Goal: Task Accomplishment & Management: Use online tool/utility

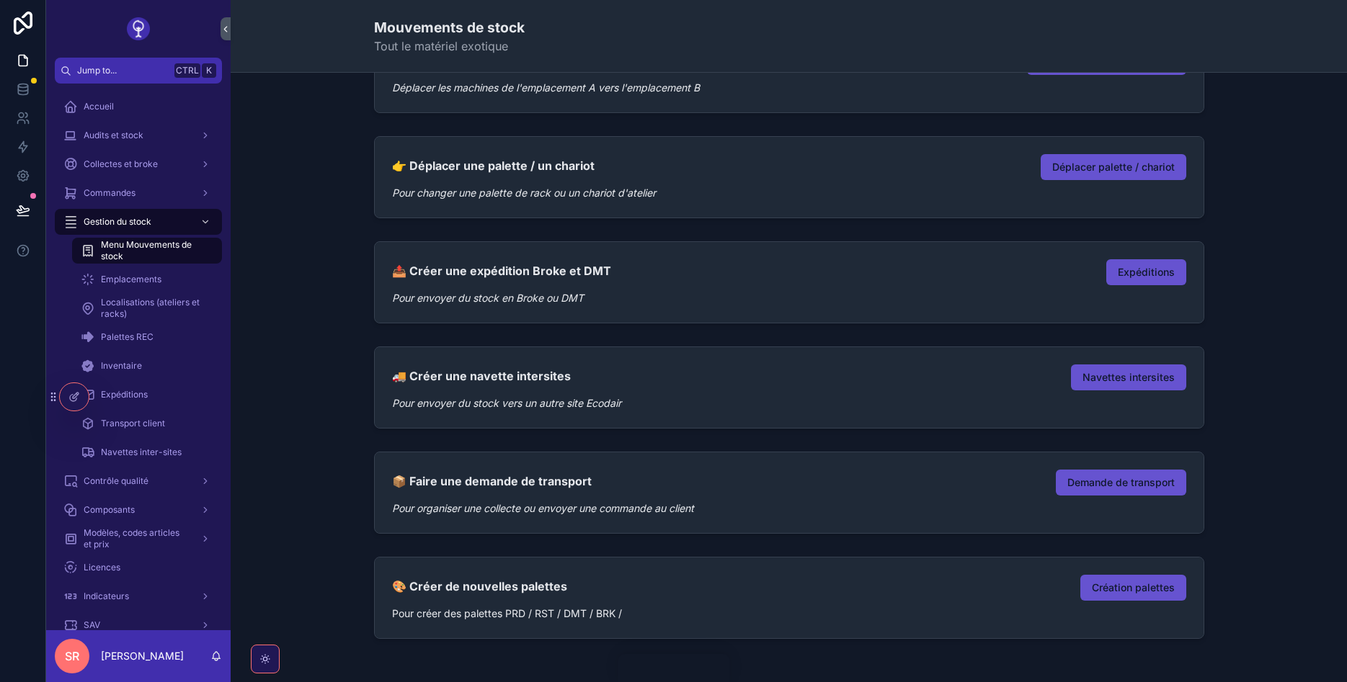
scroll to position [173, 0]
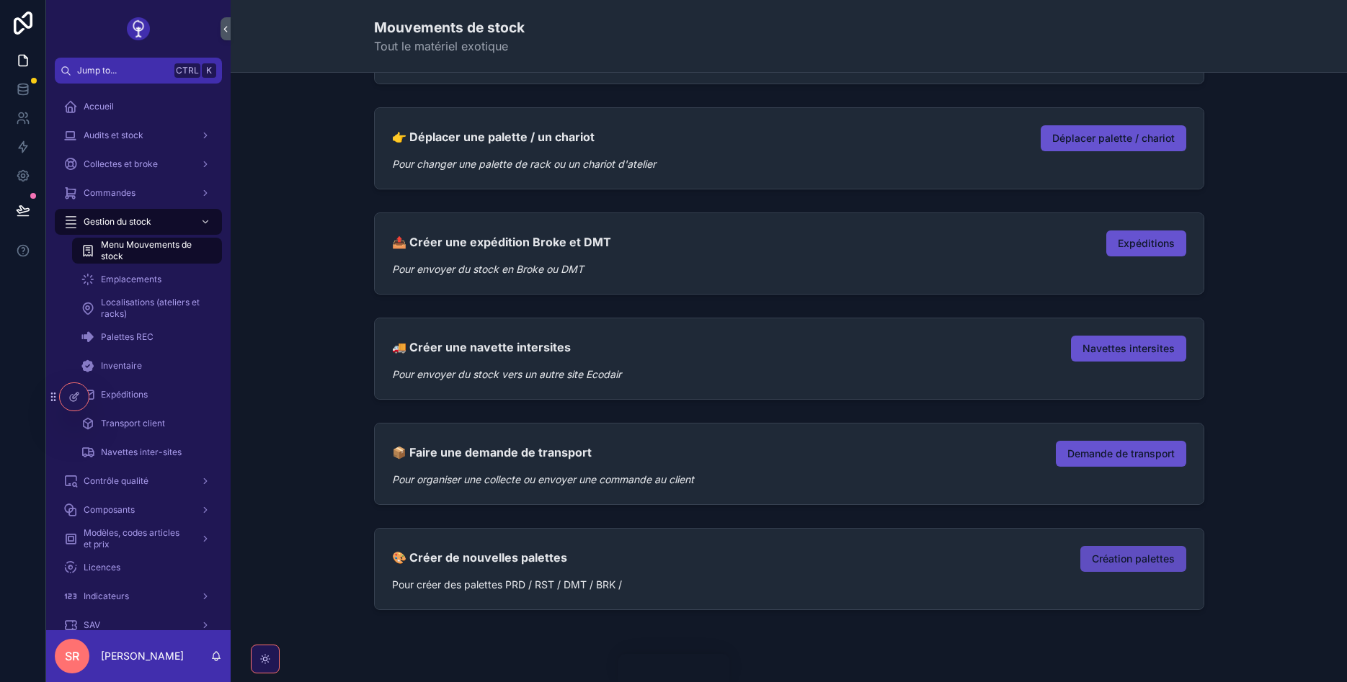
click at [1117, 558] on span "Création palettes" at bounding box center [1133, 559] width 83 height 14
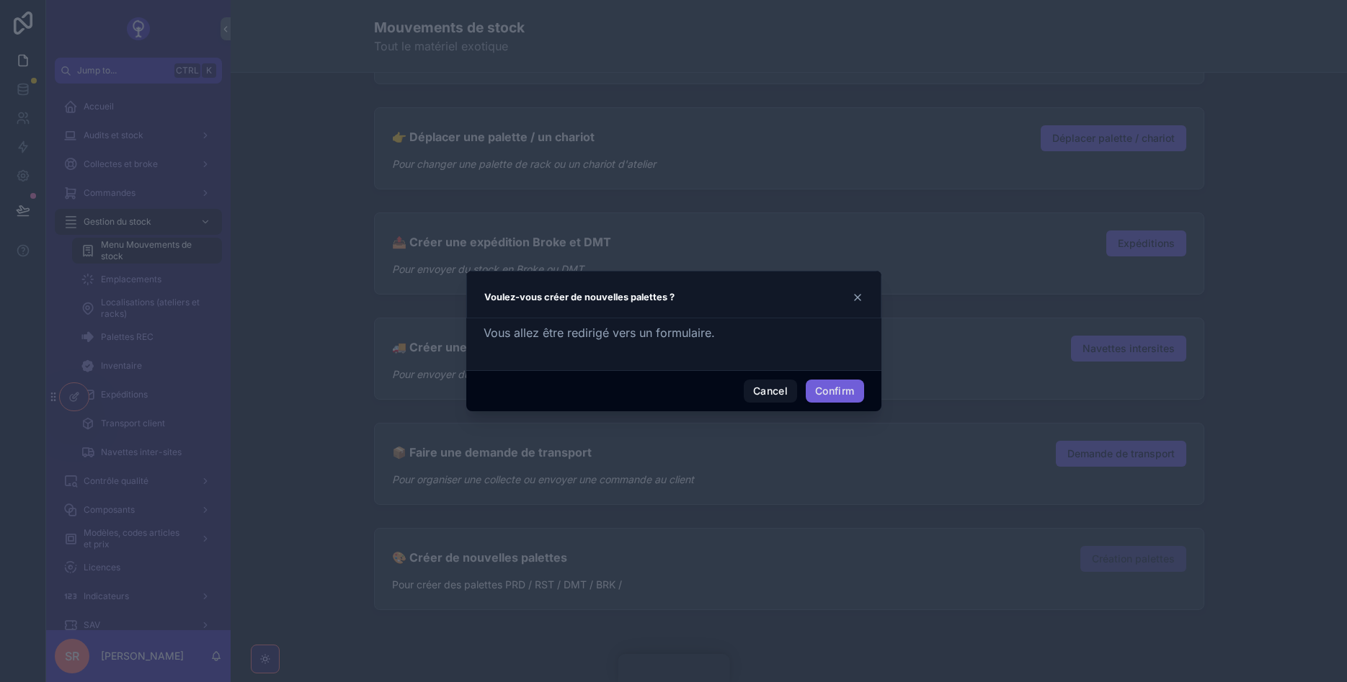
click at [814, 387] on button "Confirm" at bounding box center [835, 391] width 58 height 23
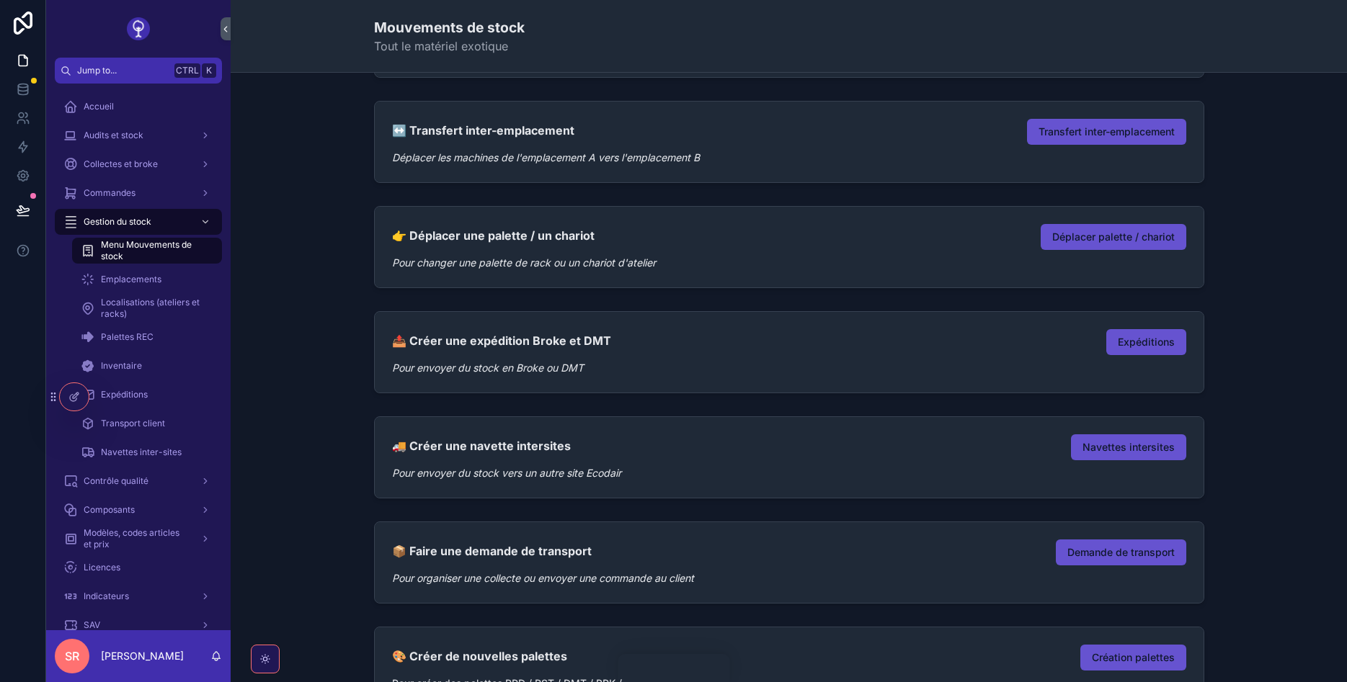
scroll to position [0, 0]
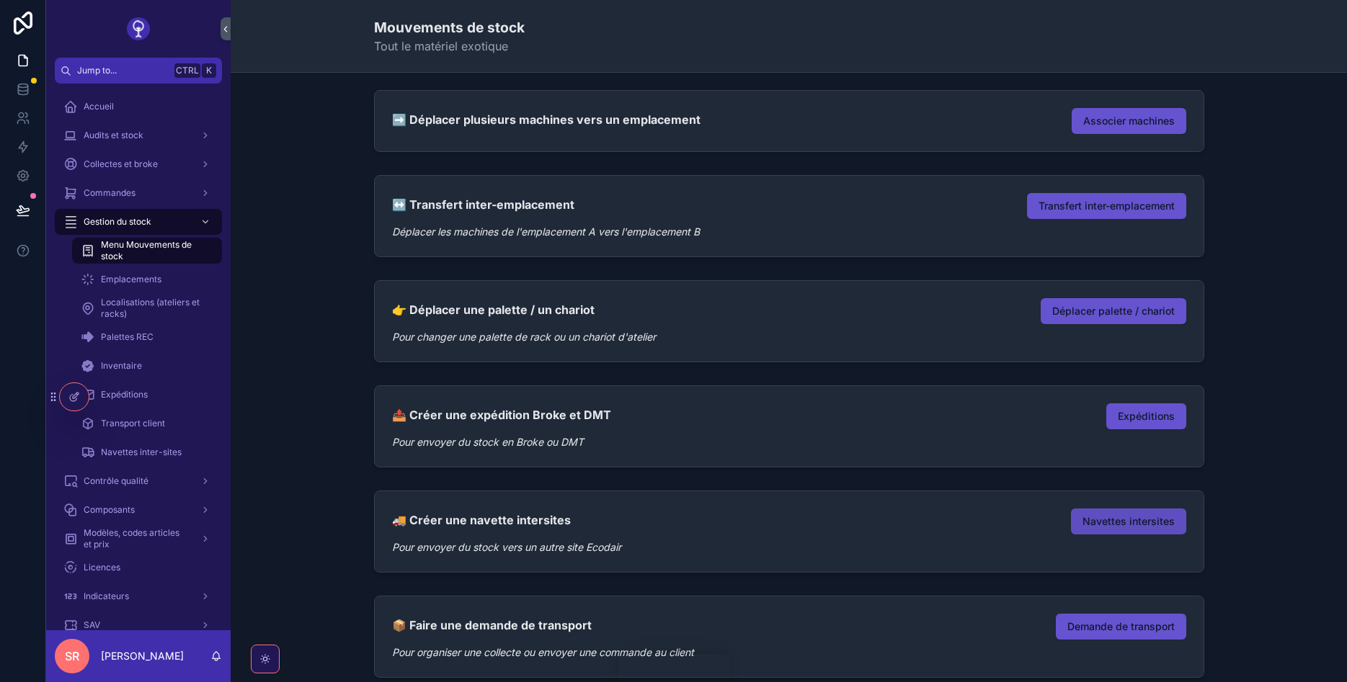
click at [1087, 515] on span "Navettes intersites" at bounding box center [1128, 522] width 92 height 14
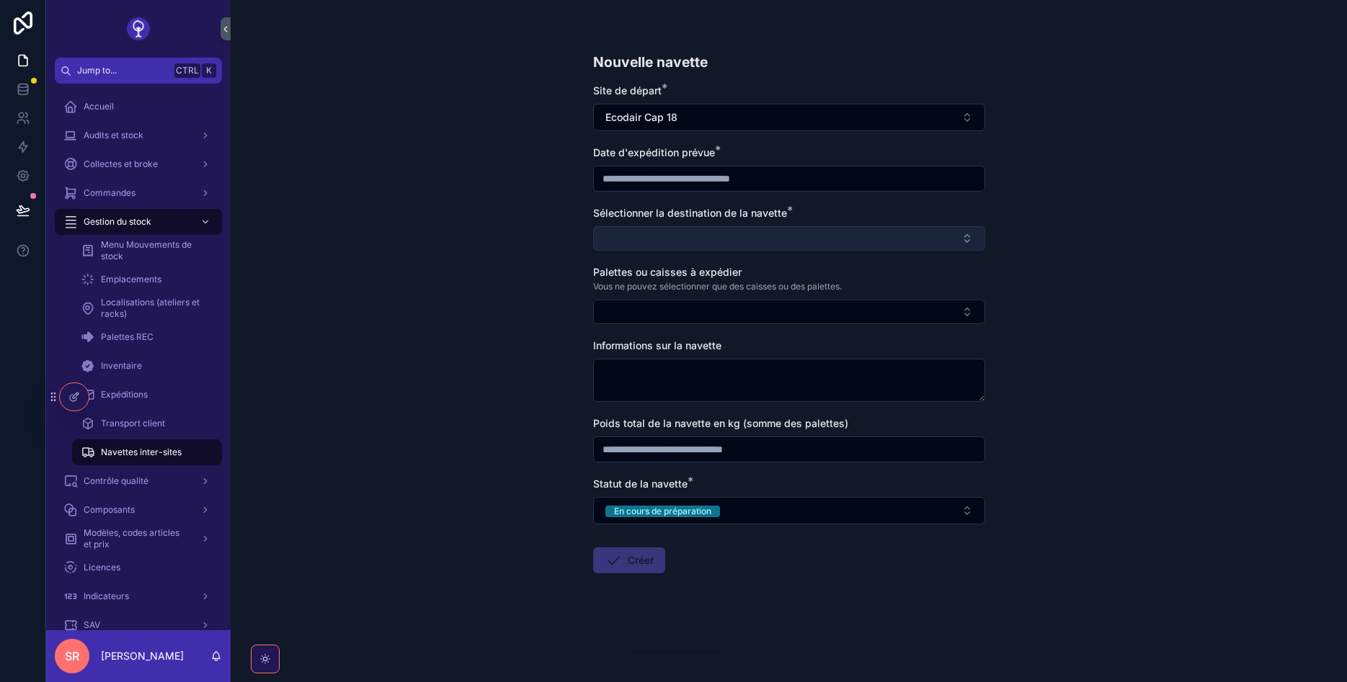
click at [708, 226] on button "Select Button" at bounding box center [789, 238] width 392 height 25
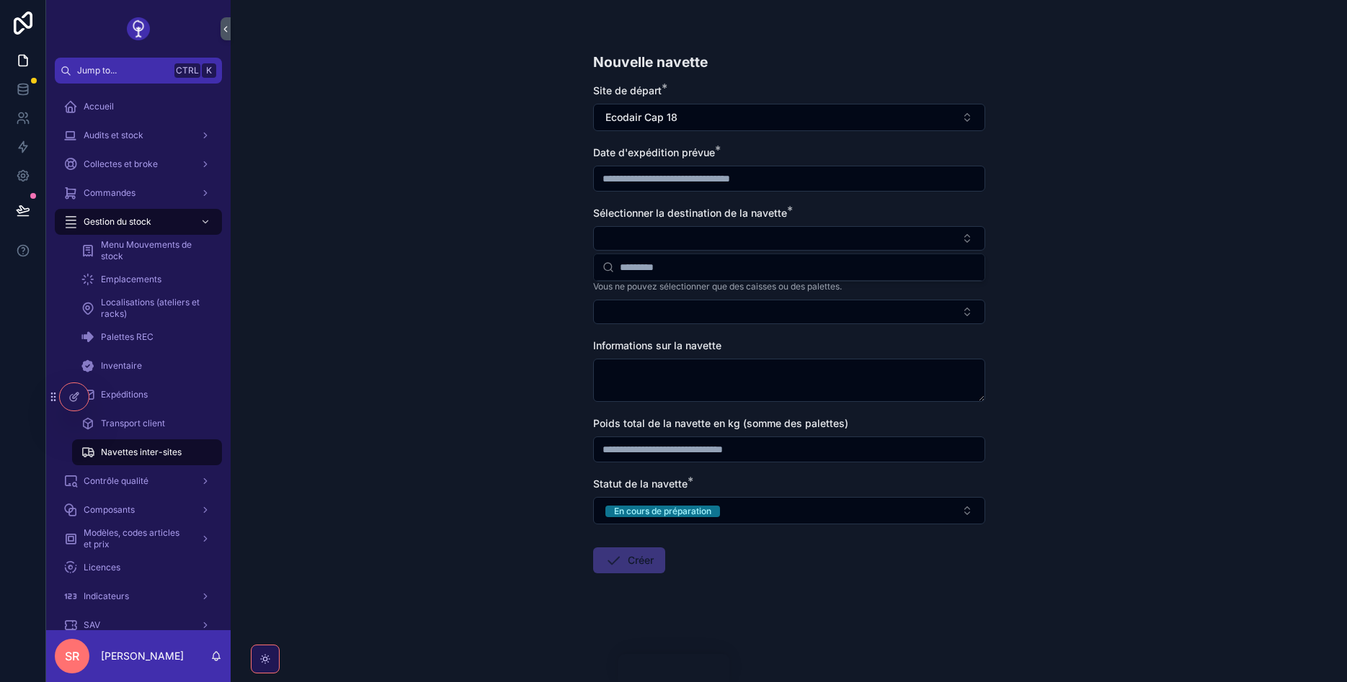
click at [1081, 279] on div "Nouvelle navette Site de départ * Ecodair Cap 18 Date d'expédition prévue * Sél…" at bounding box center [789, 341] width 1116 height 682
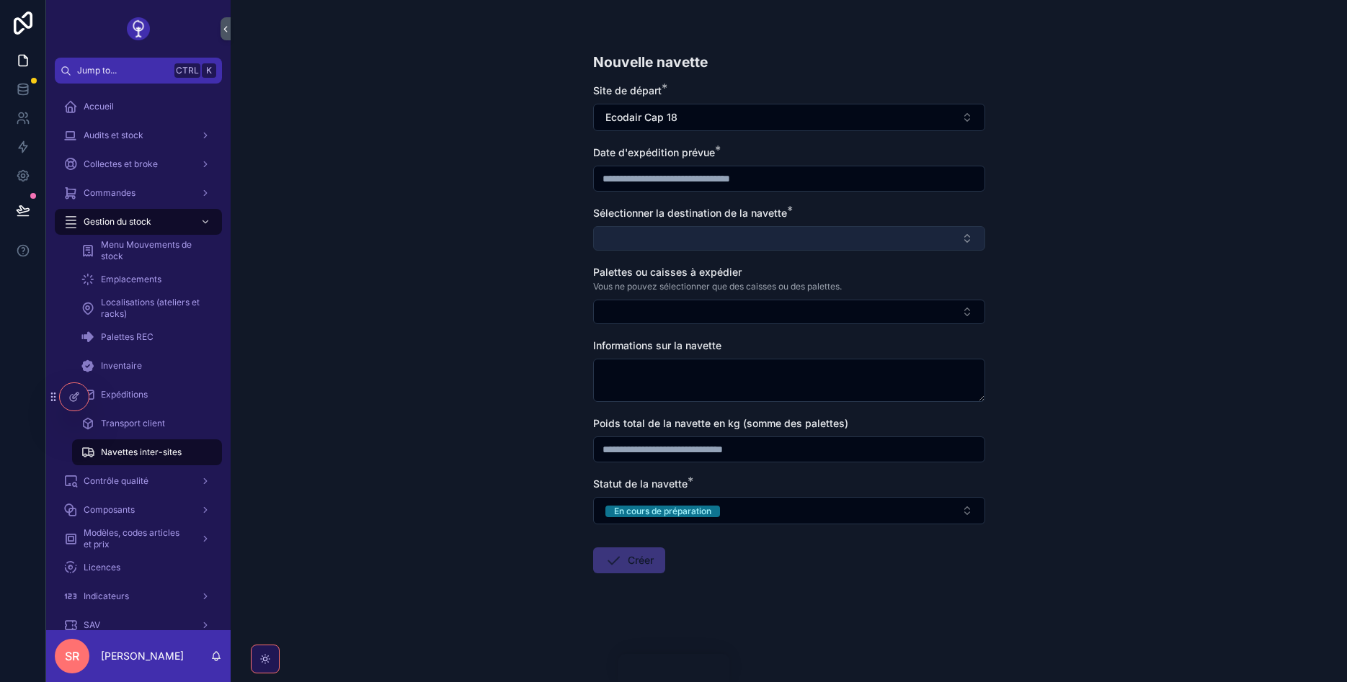
click at [757, 232] on button "Select Button" at bounding box center [789, 238] width 392 height 25
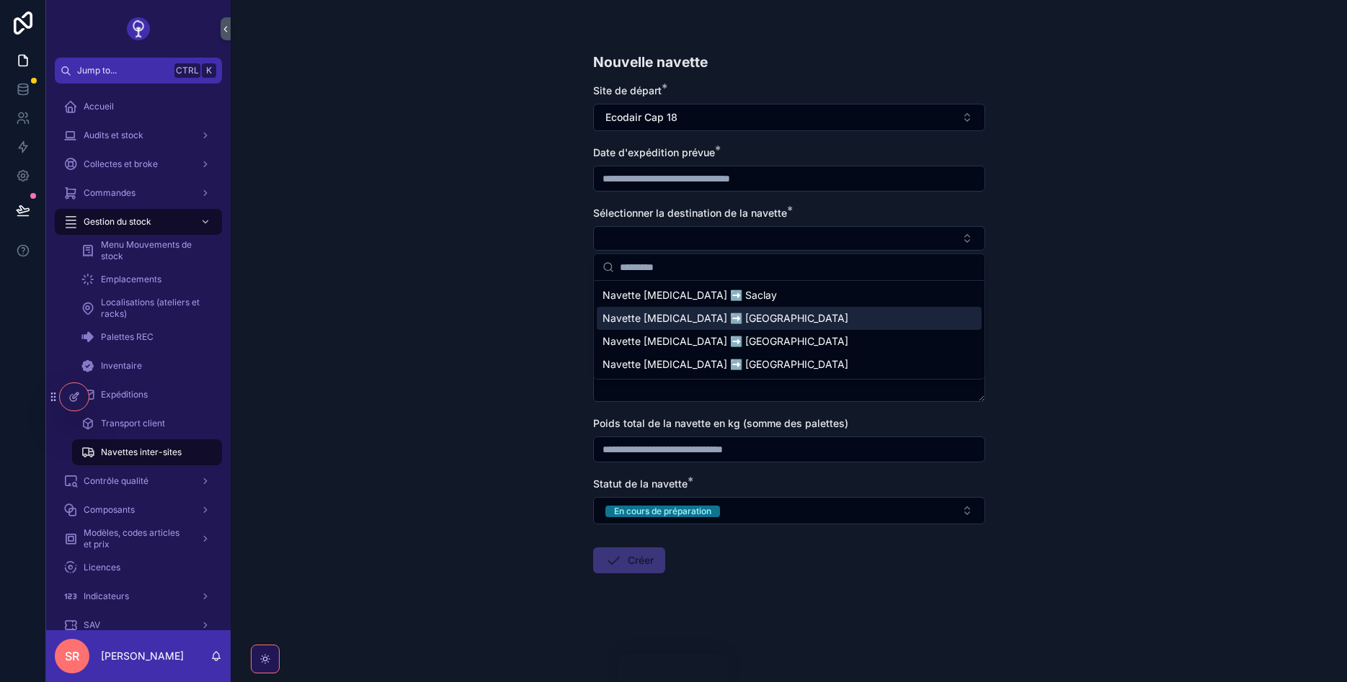
click at [473, 294] on div "Nouvelle navette Site de départ * Ecodair Cap 18 Date d'expédition prévue * Sél…" at bounding box center [789, 341] width 1116 height 682
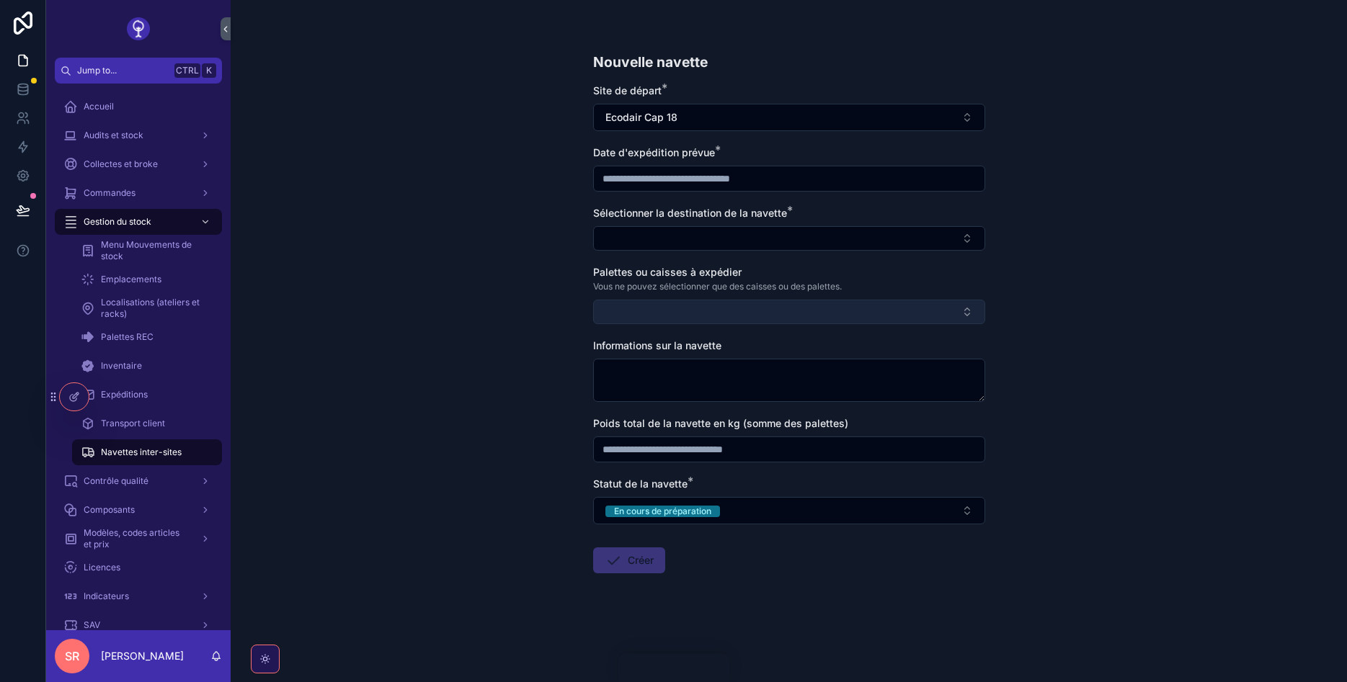
click at [648, 316] on button "Select Button" at bounding box center [789, 312] width 392 height 25
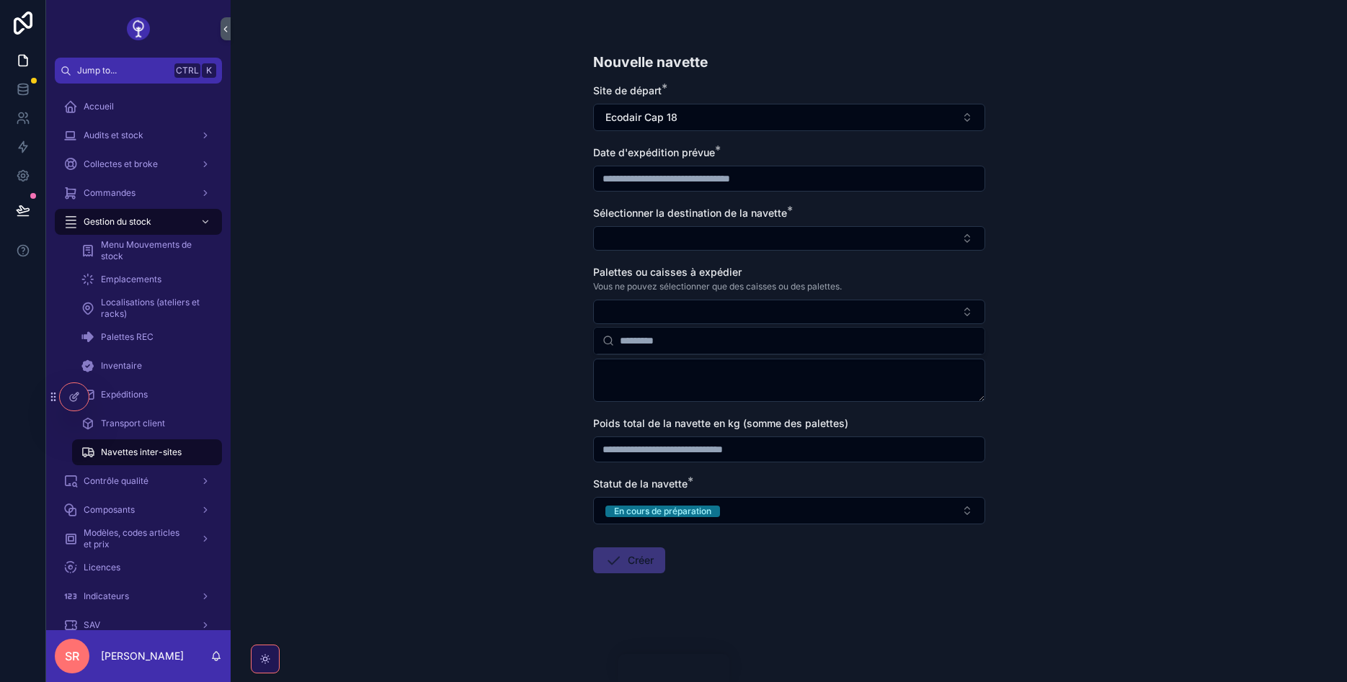
click at [517, 311] on div "Nouvelle navette Site de départ * Ecodair Cap 18 Date d'expédition prévue * Sél…" at bounding box center [789, 341] width 1116 height 682
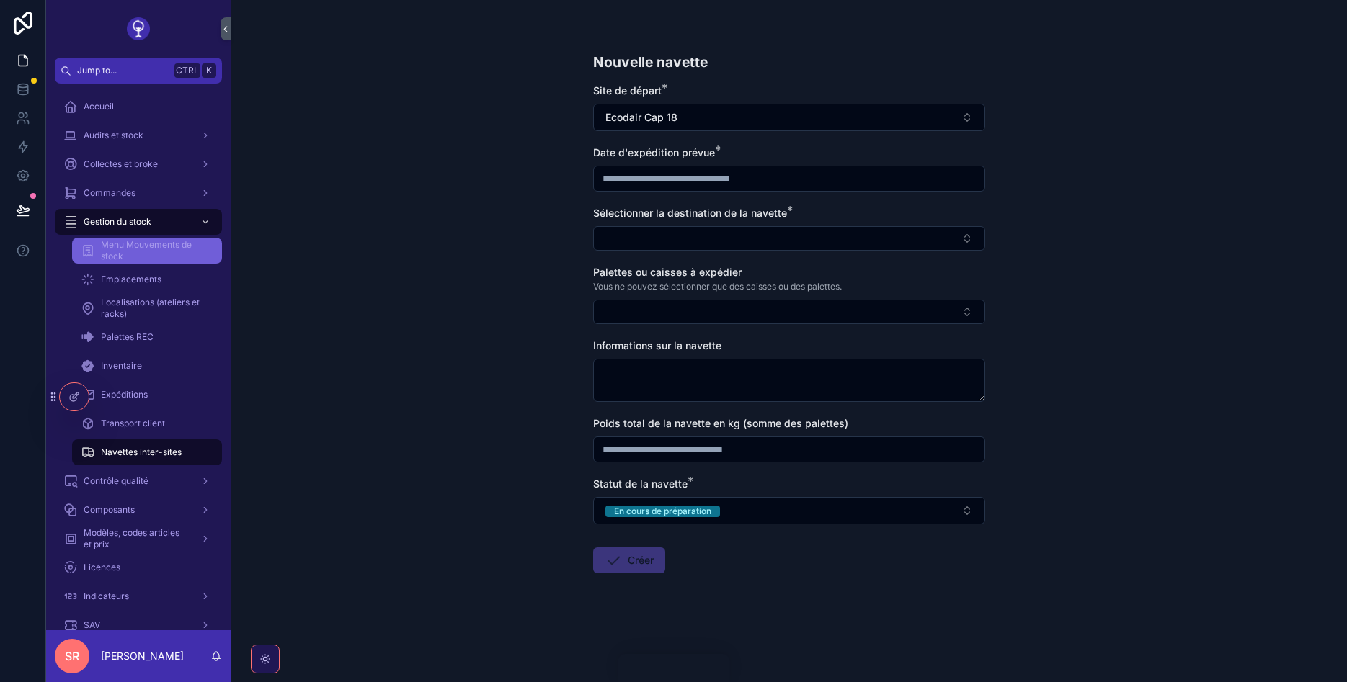
click at [146, 252] on span "Menu Mouvements de stock" at bounding box center [154, 250] width 107 height 23
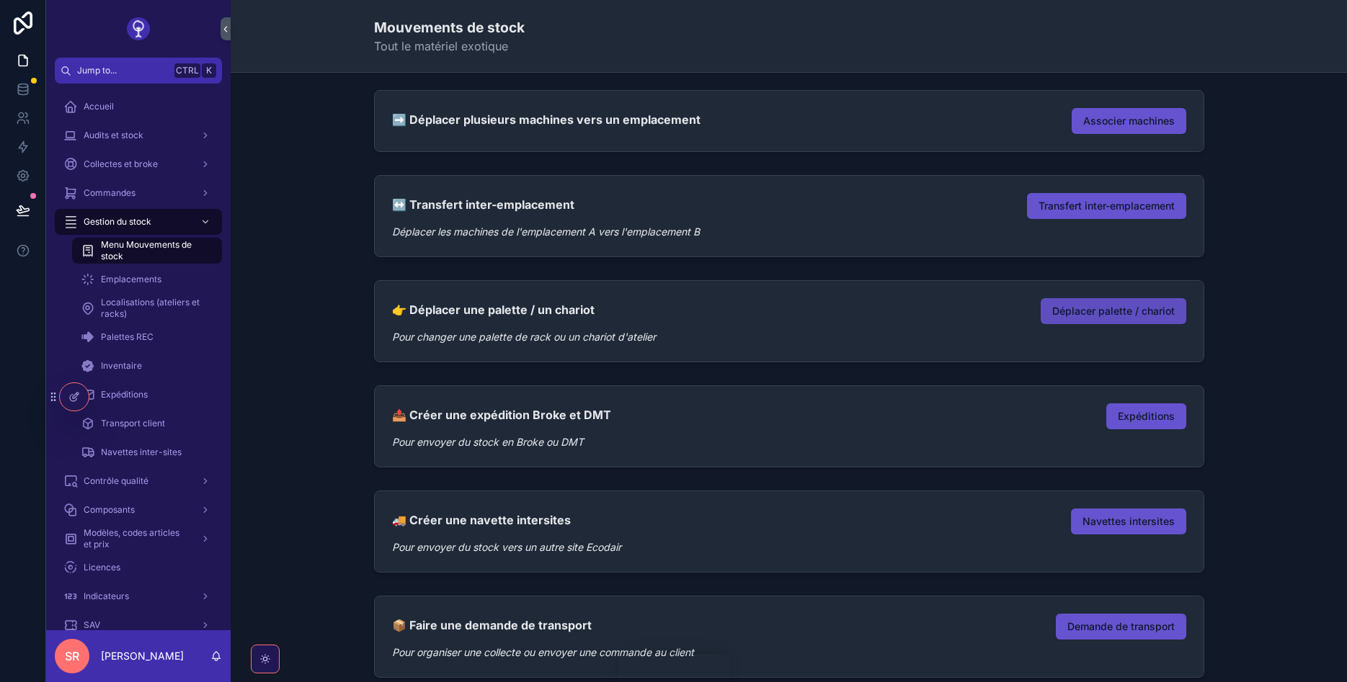
click at [1058, 316] on span "Déplacer palette / chariot" at bounding box center [1113, 311] width 123 height 14
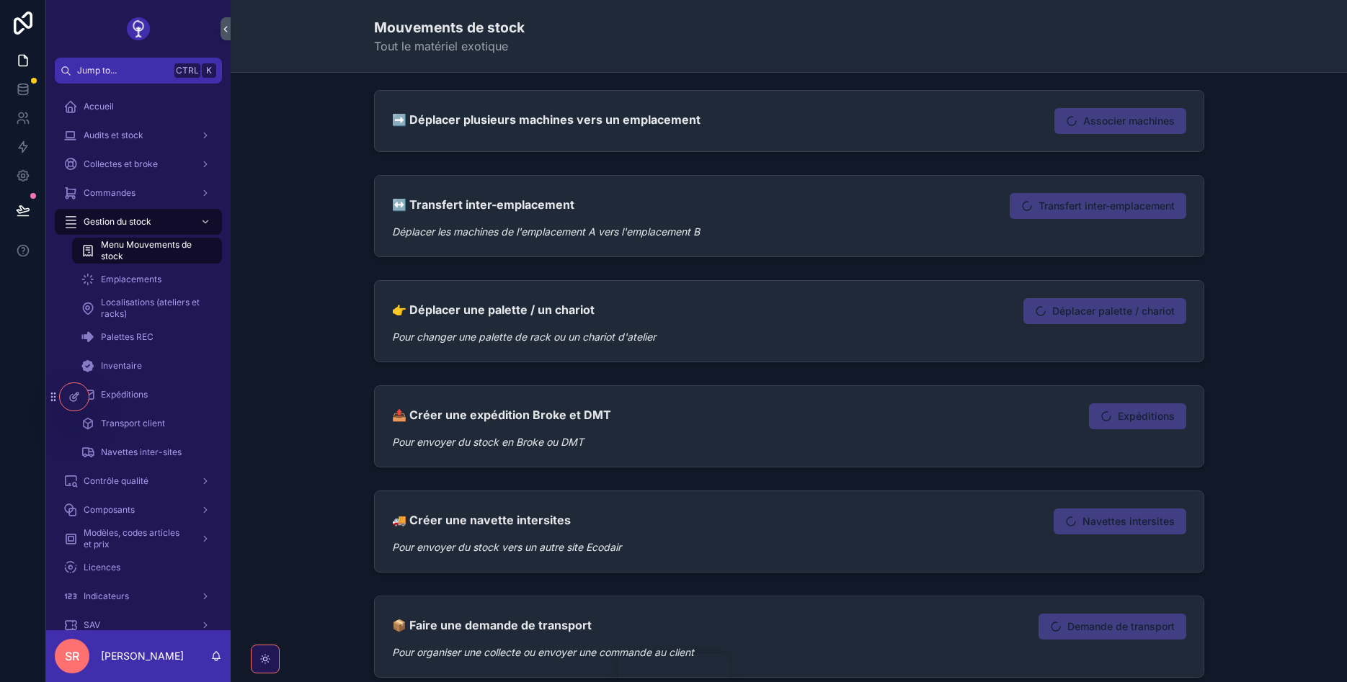
click at [1087, 311] on span "Déplacer palette / chariot" at bounding box center [1104, 313] width 163 height 12
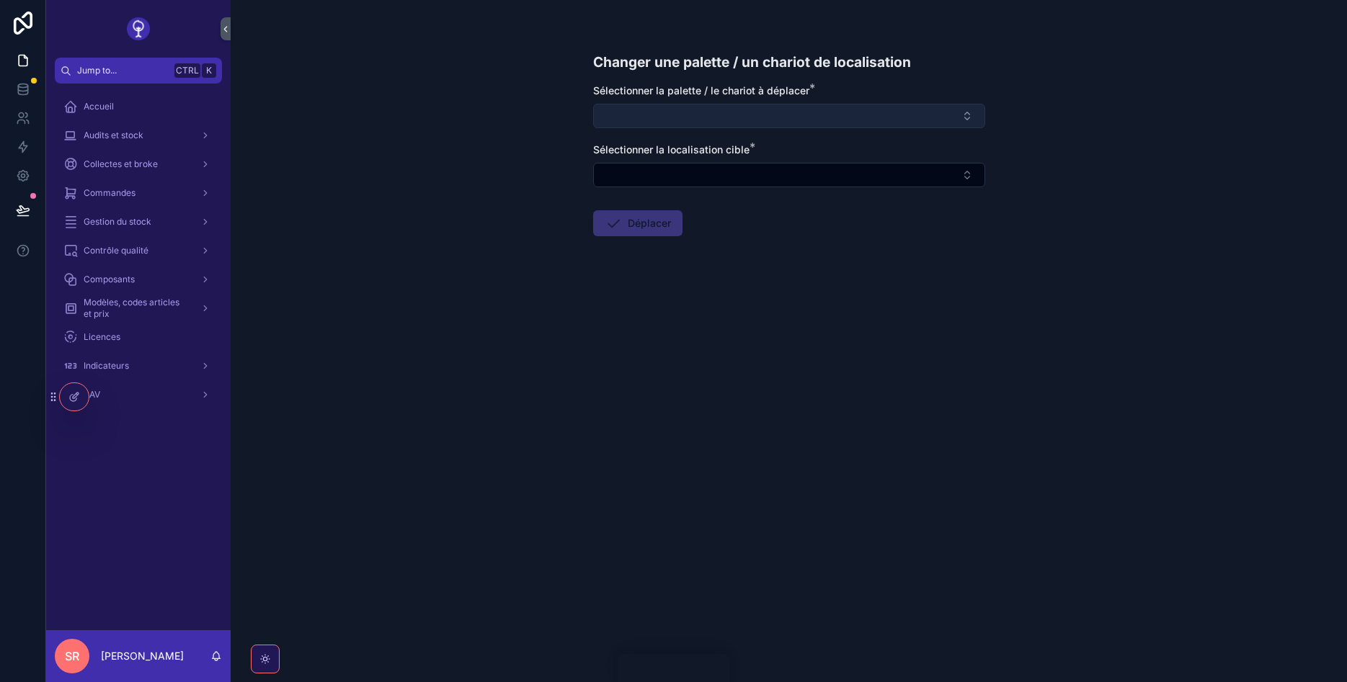
click at [774, 121] on button "Select Button" at bounding box center [789, 116] width 392 height 25
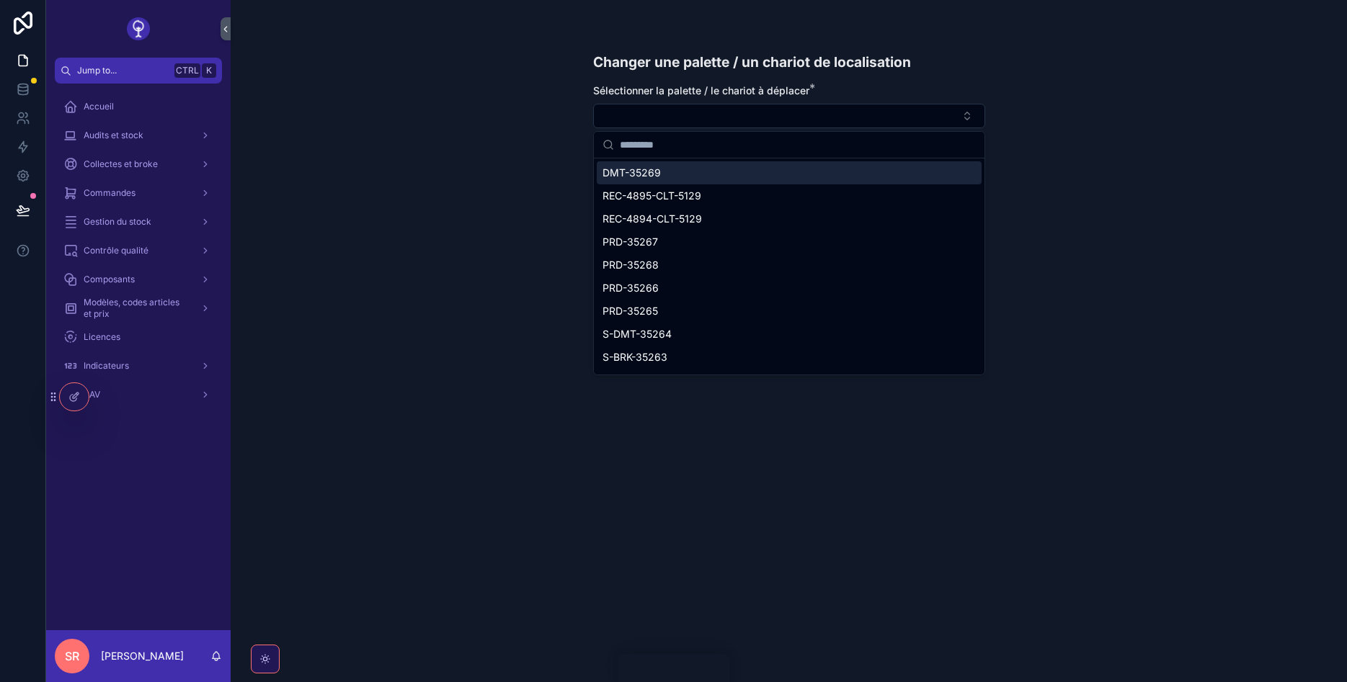
click at [494, 100] on div "Changer une palette / un chariot de localisation Sélectionner la palette / le c…" at bounding box center [789, 341] width 1116 height 682
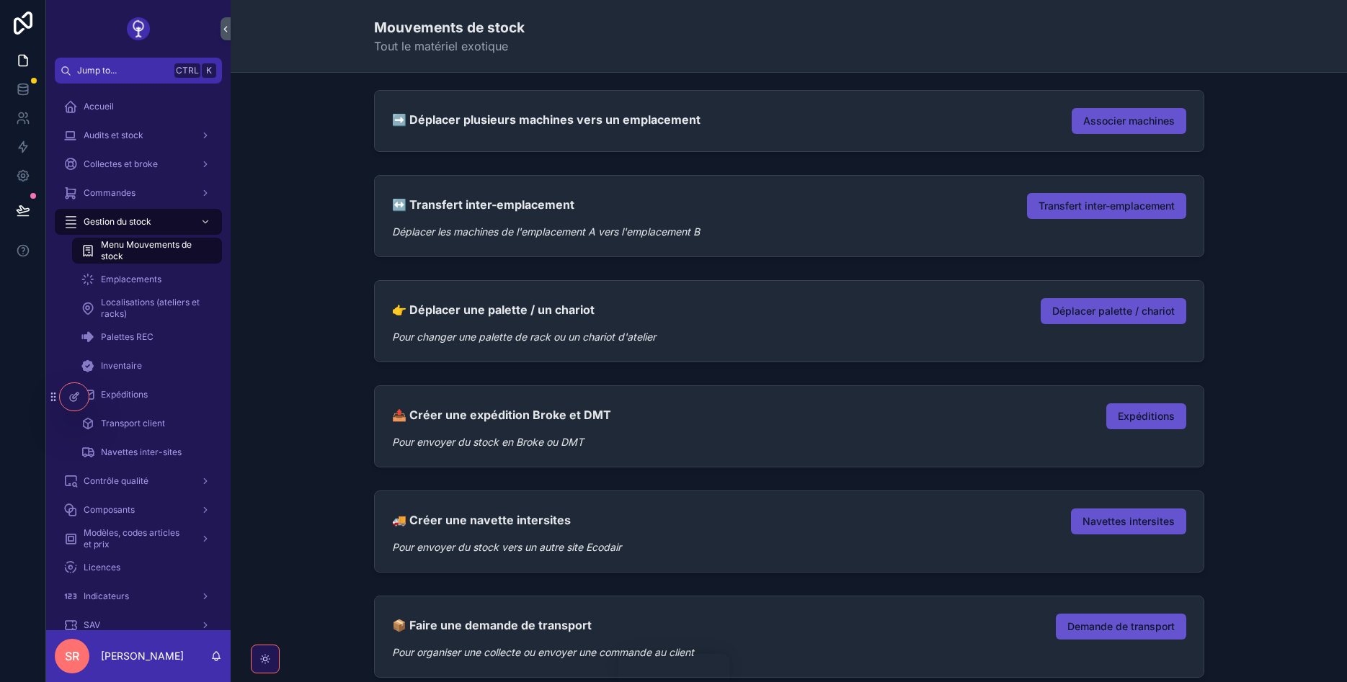
scroll to position [173, 0]
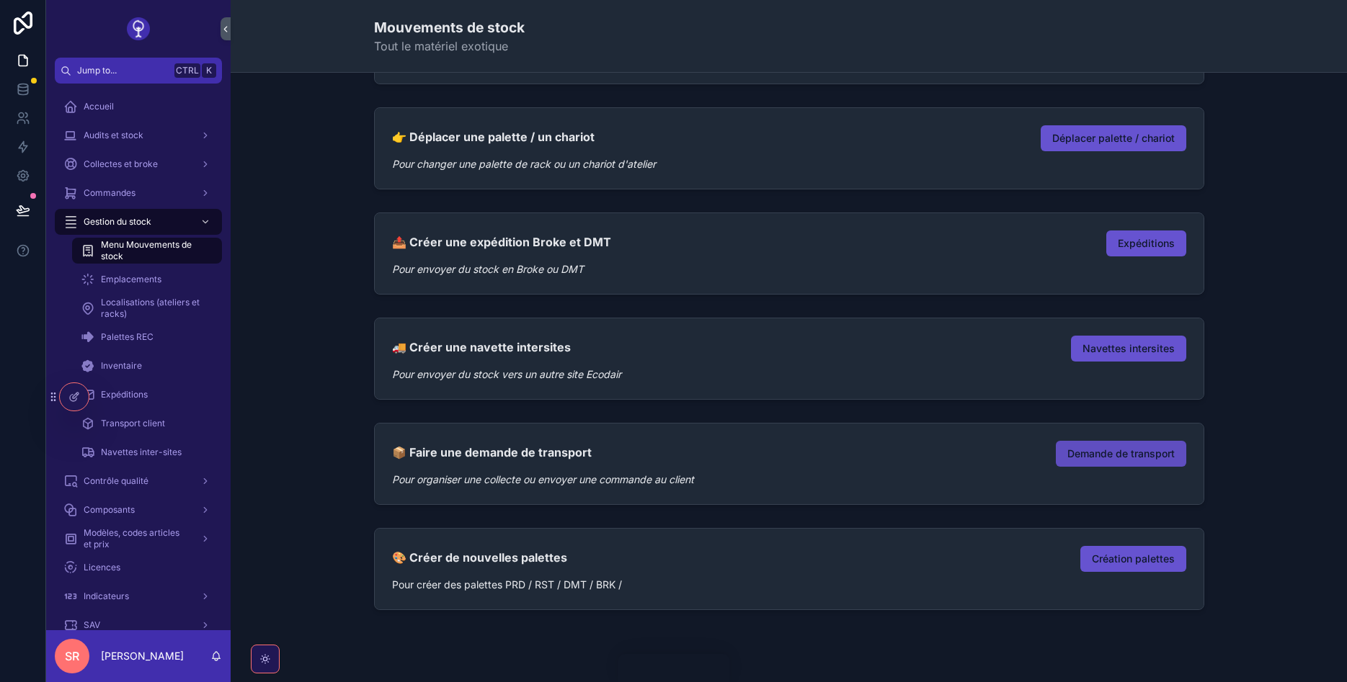
click at [1120, 461] on button "Demande de transport" at bounding box center [1121, 454] width 130 height 26
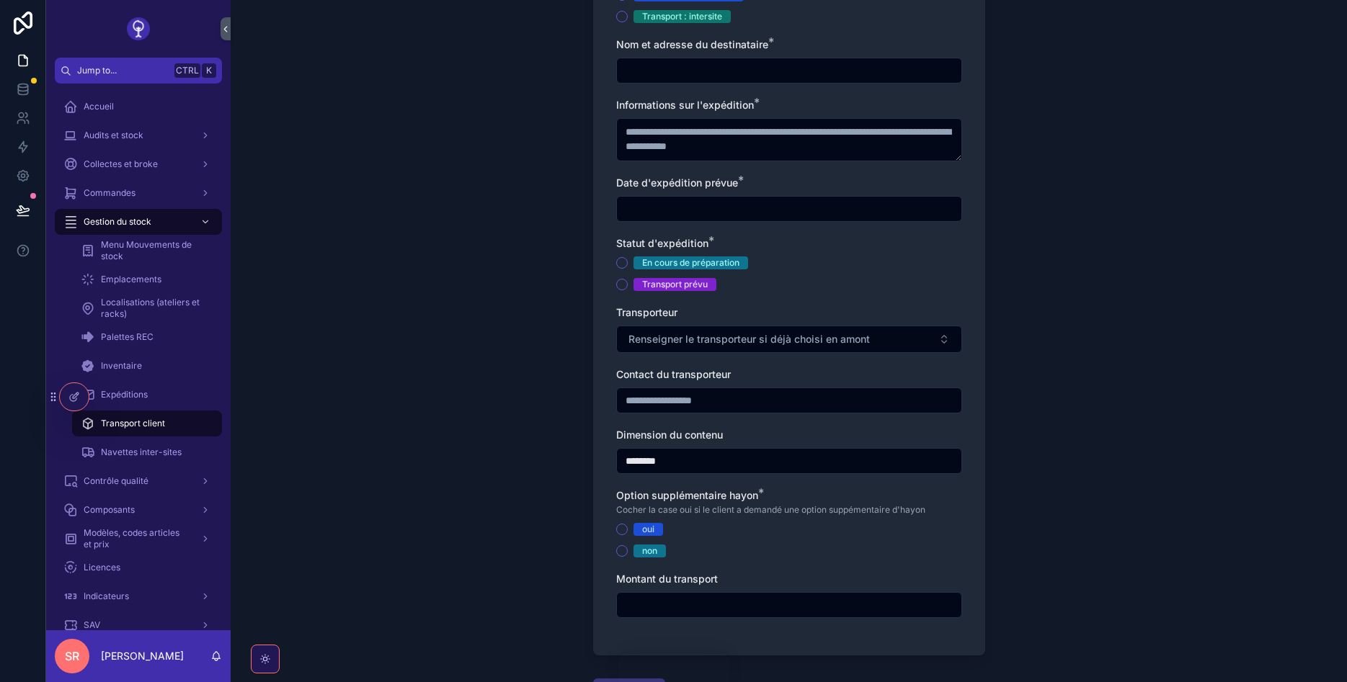
scroll to position [259, 0]
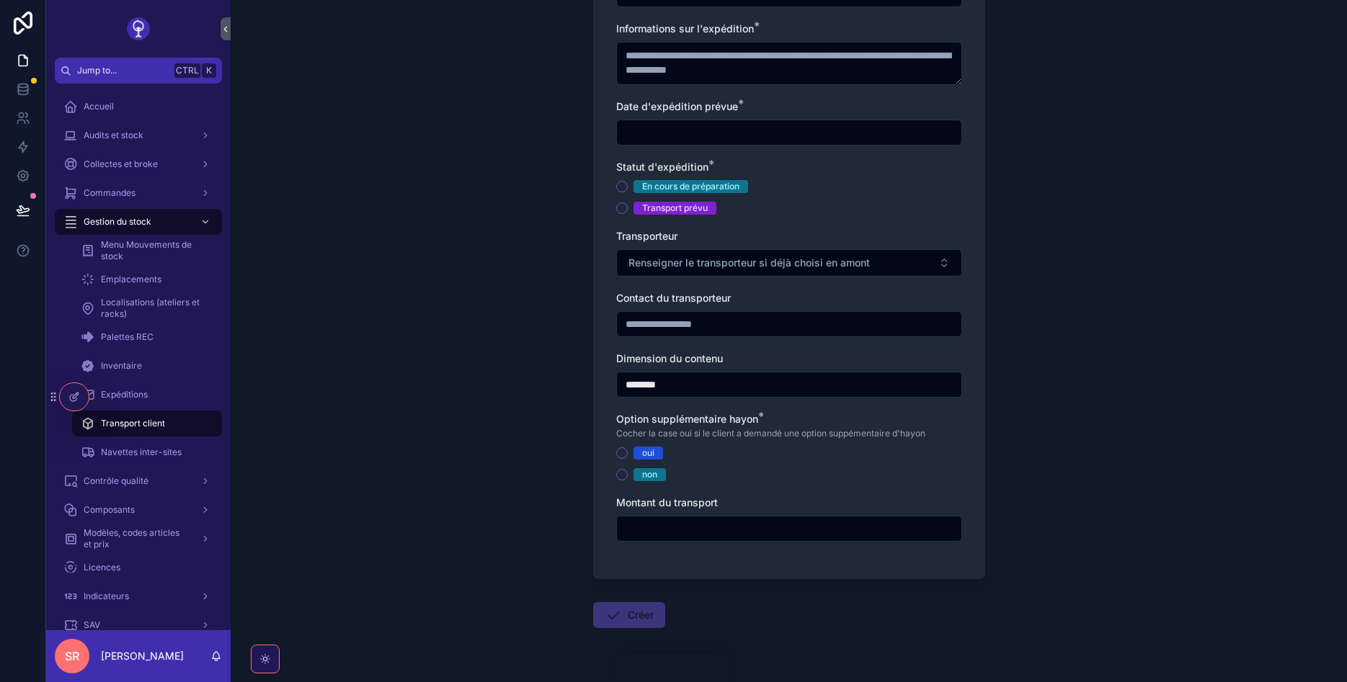
click at [133, 424] on span "Transport client" at bounding box center [133, 424] width 64 height 12
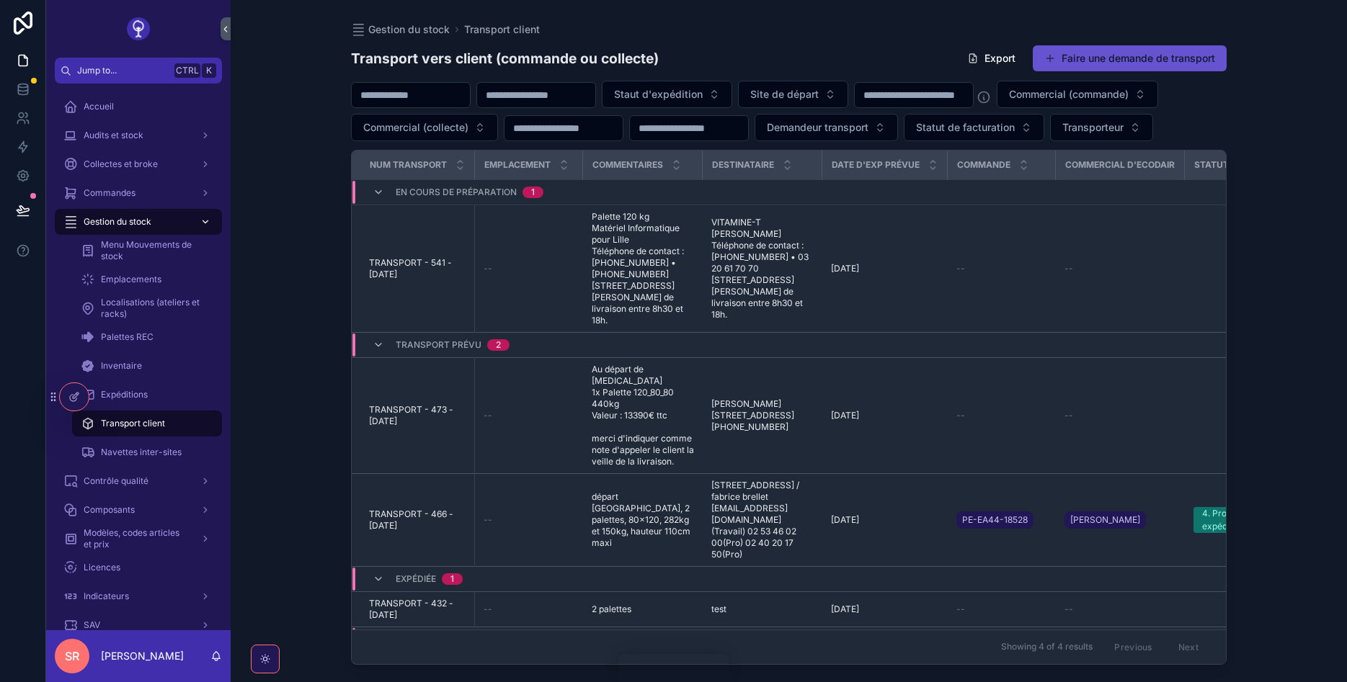
click at [120, 223] on span "Gestion du stock" at bounding box center [118, 222] width 68 height 12
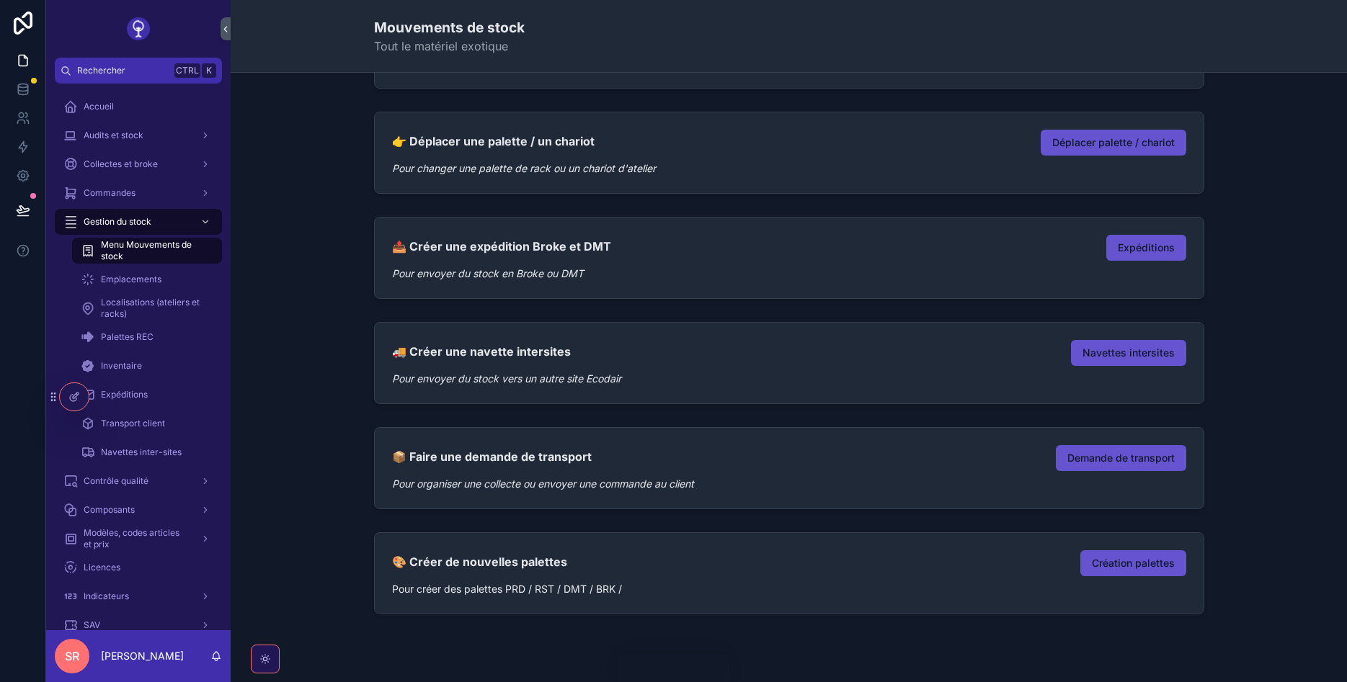
scroll to position [222, 0]
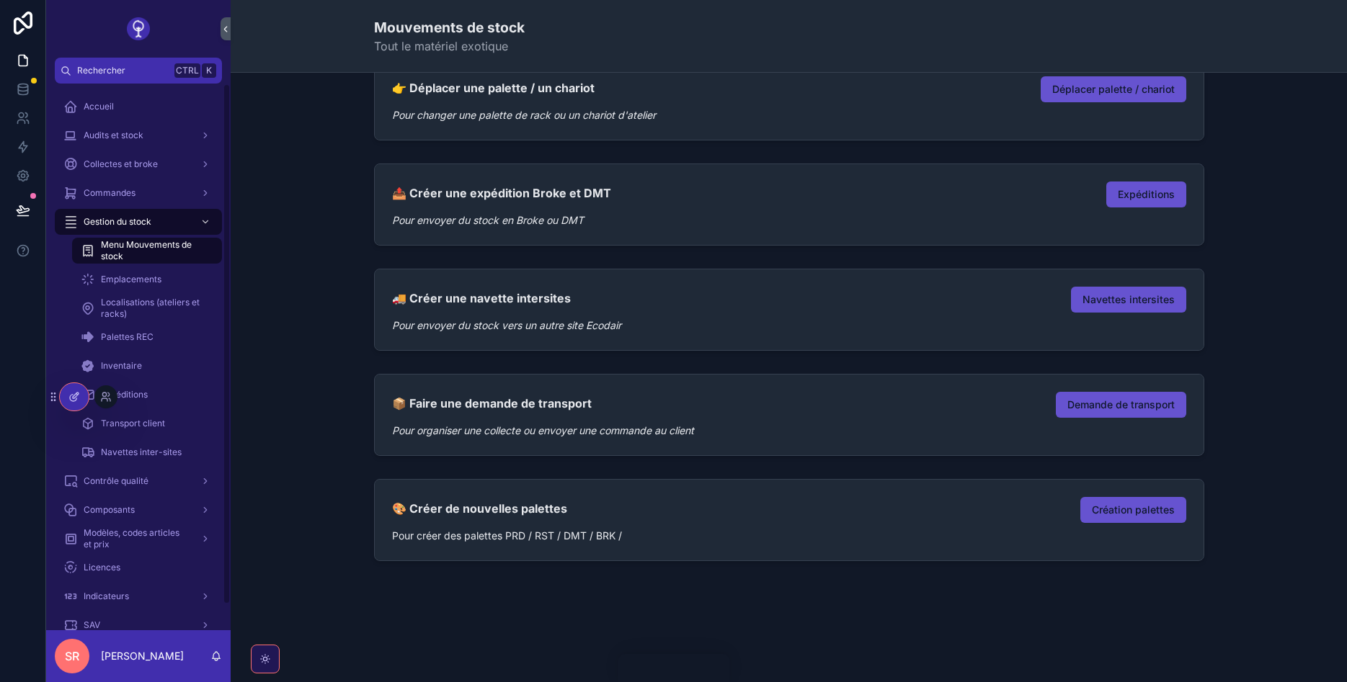
click at [71, 401] on icon at bounding box center [73, 398] width 6 height 6
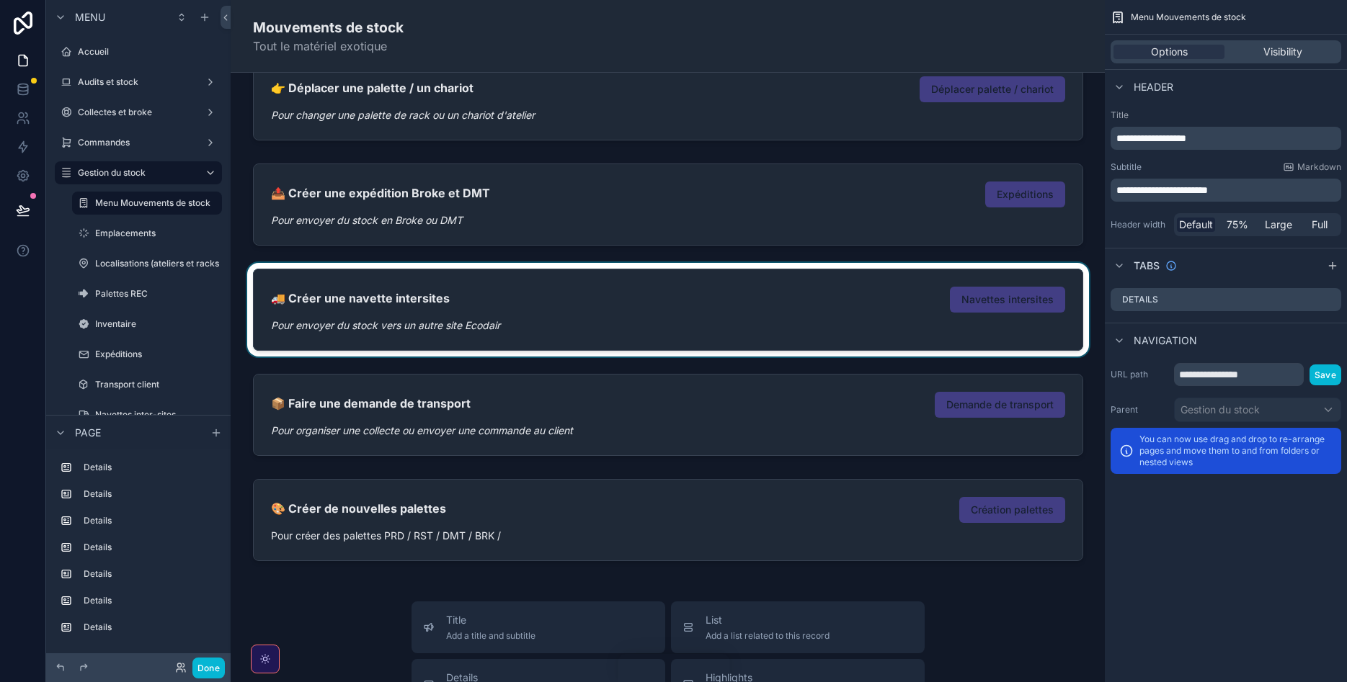
click at [676, 347] on div "scrollable content" at bounding box center [667, 310] width 851 height 94
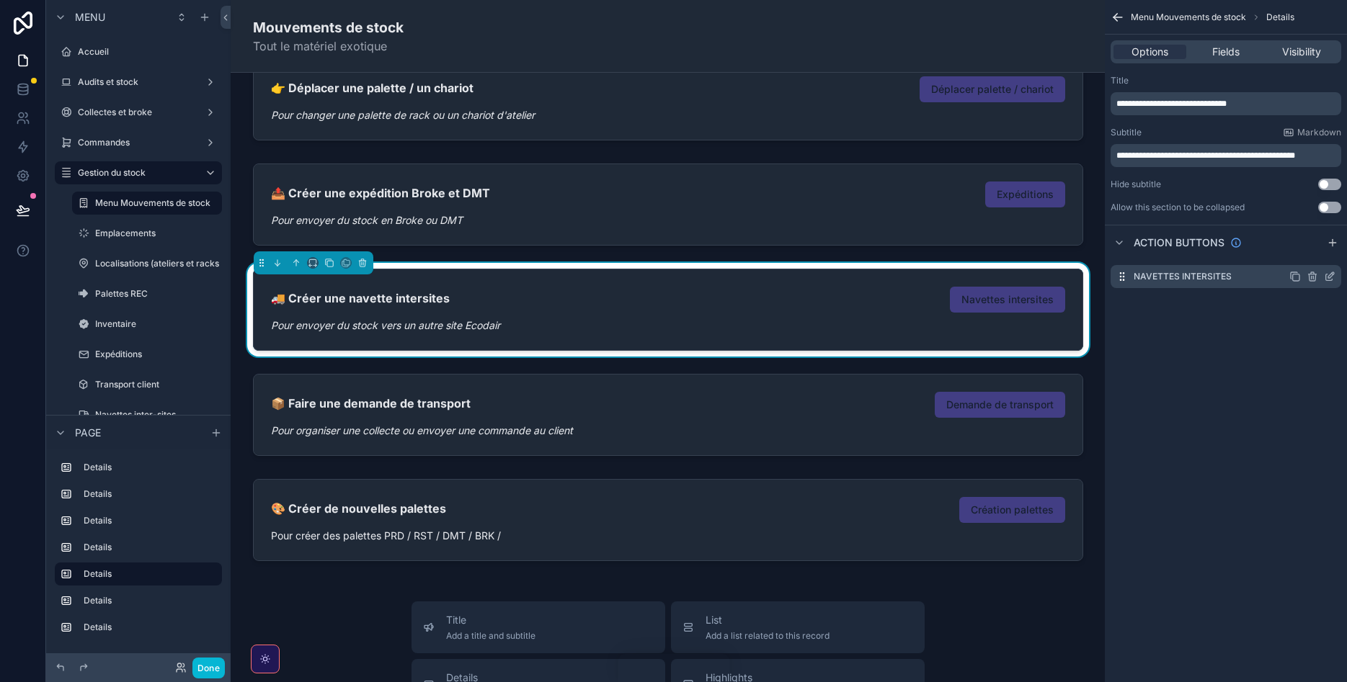
click at [1334, 276] on icon "scrollable content" at bounding box center [1330, 277] width 12 height 12
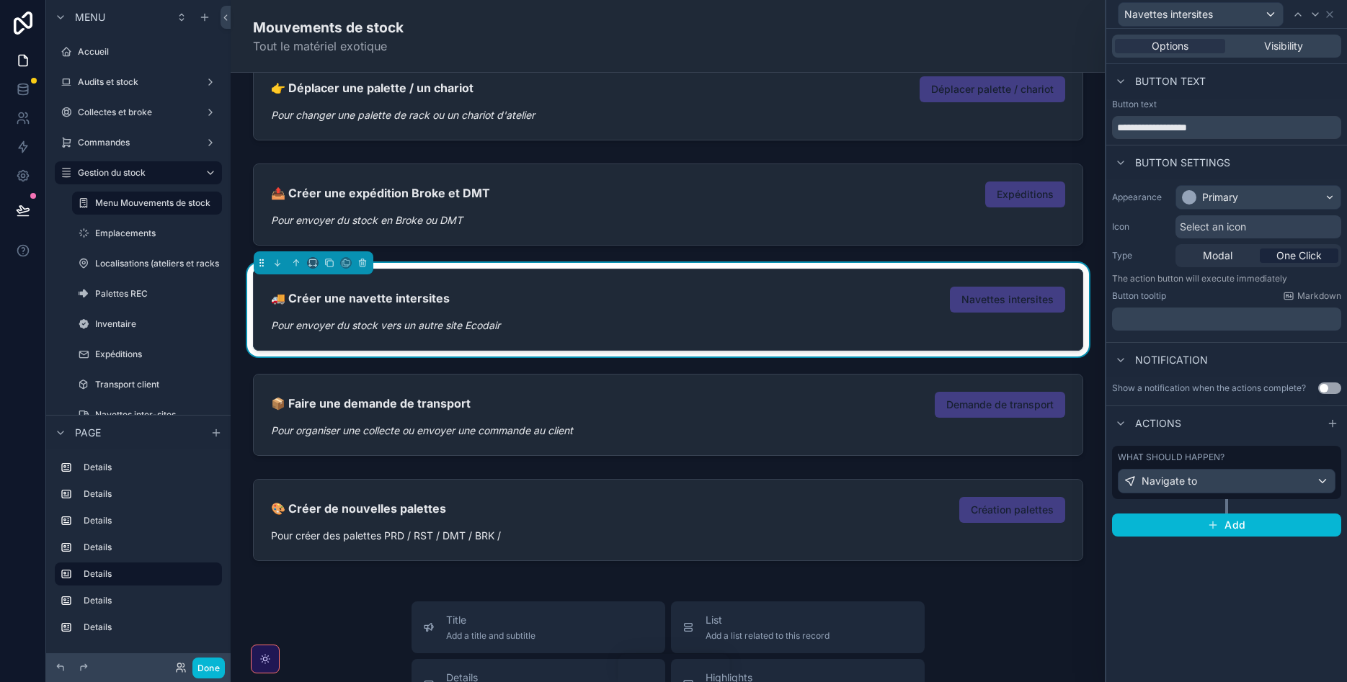
click at [1278, 466] on div "What should happen? Navigate to" at bounding box center [1227, 473] width 218 height 42
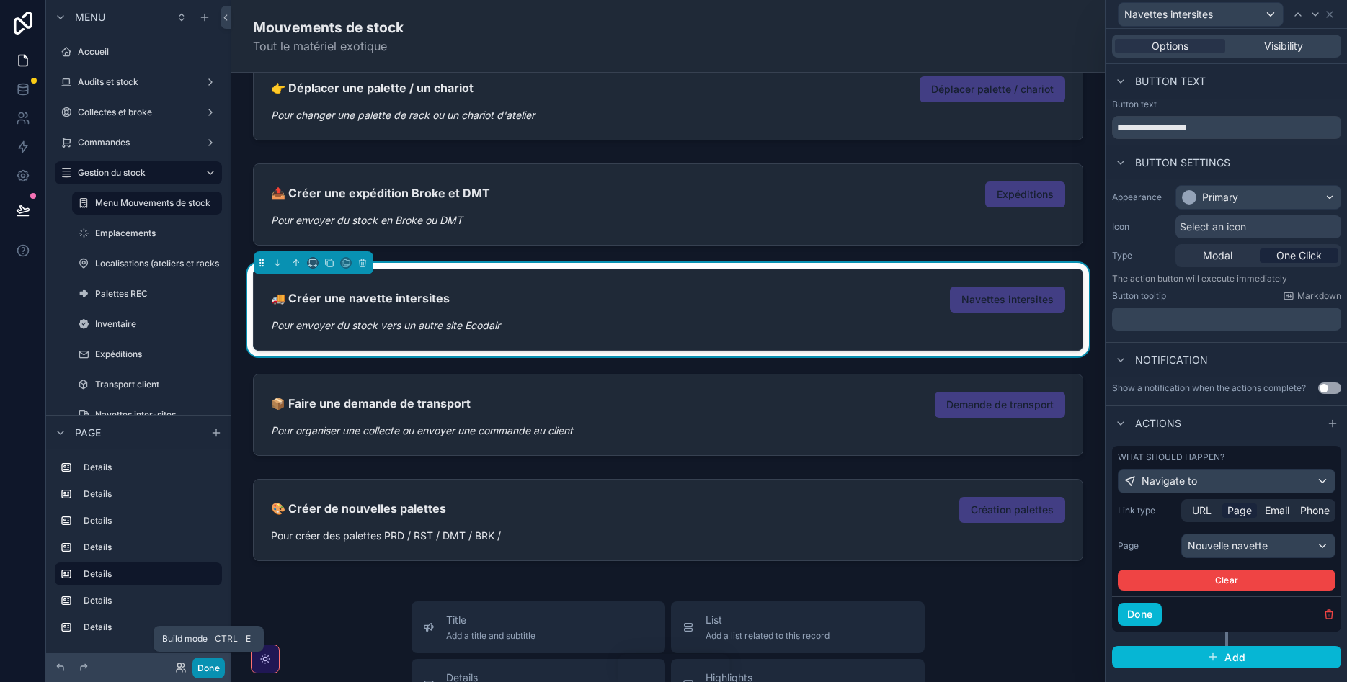
click at [204, 664] on button "Done" at bounding box center [208, 668] width 32 height 21
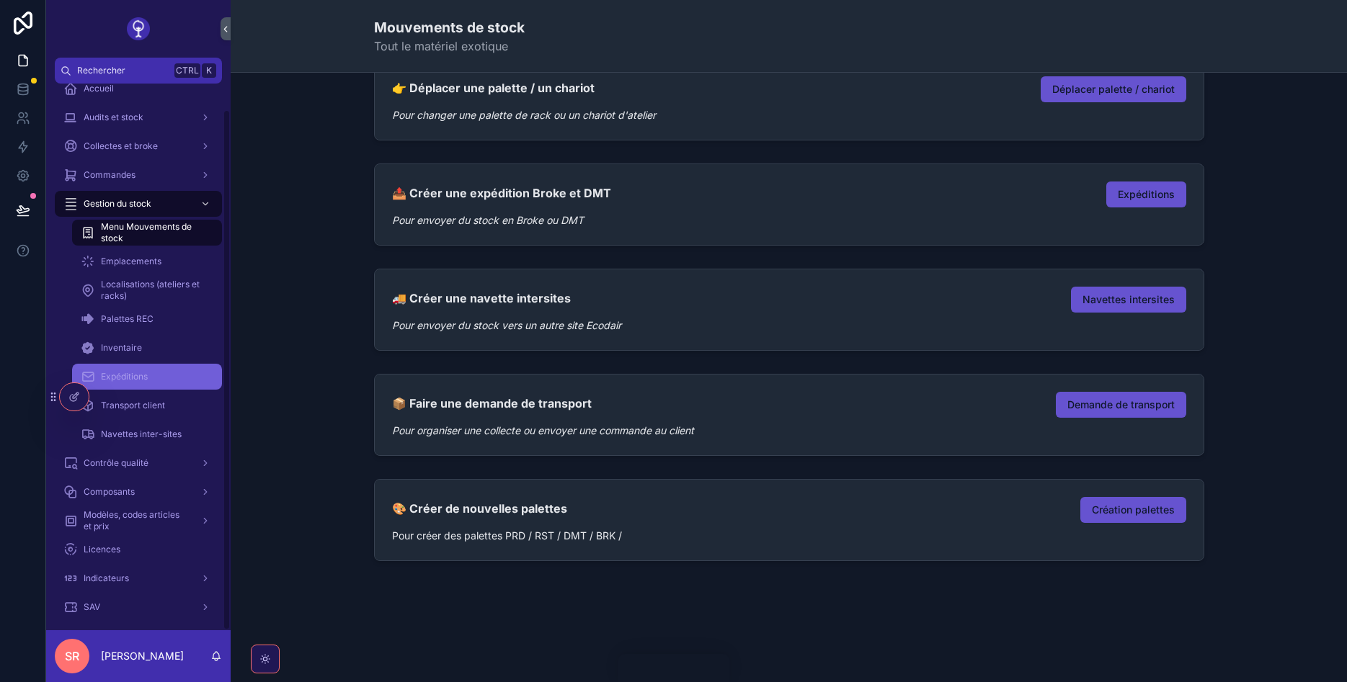
scroll to position [27, 0]
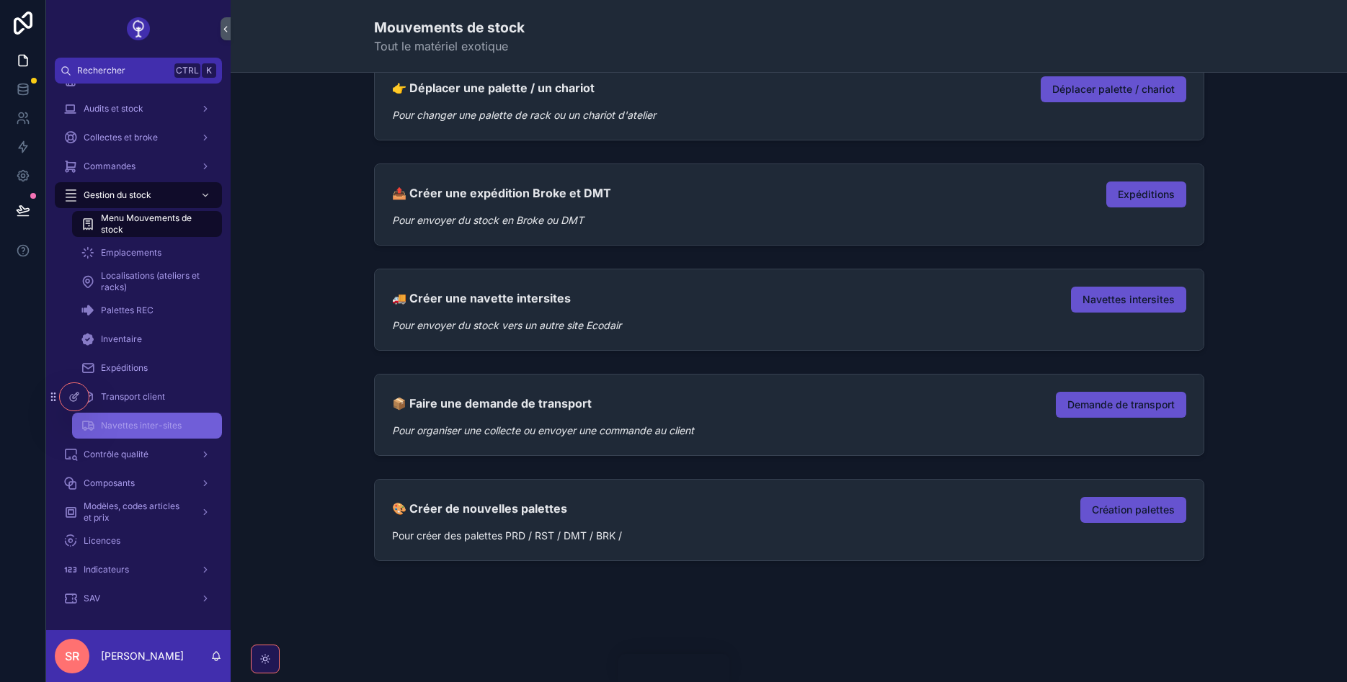
click at [156, 426] on span "Navettes inter-sites" at bounding box center [141, 426] width 81 height 12
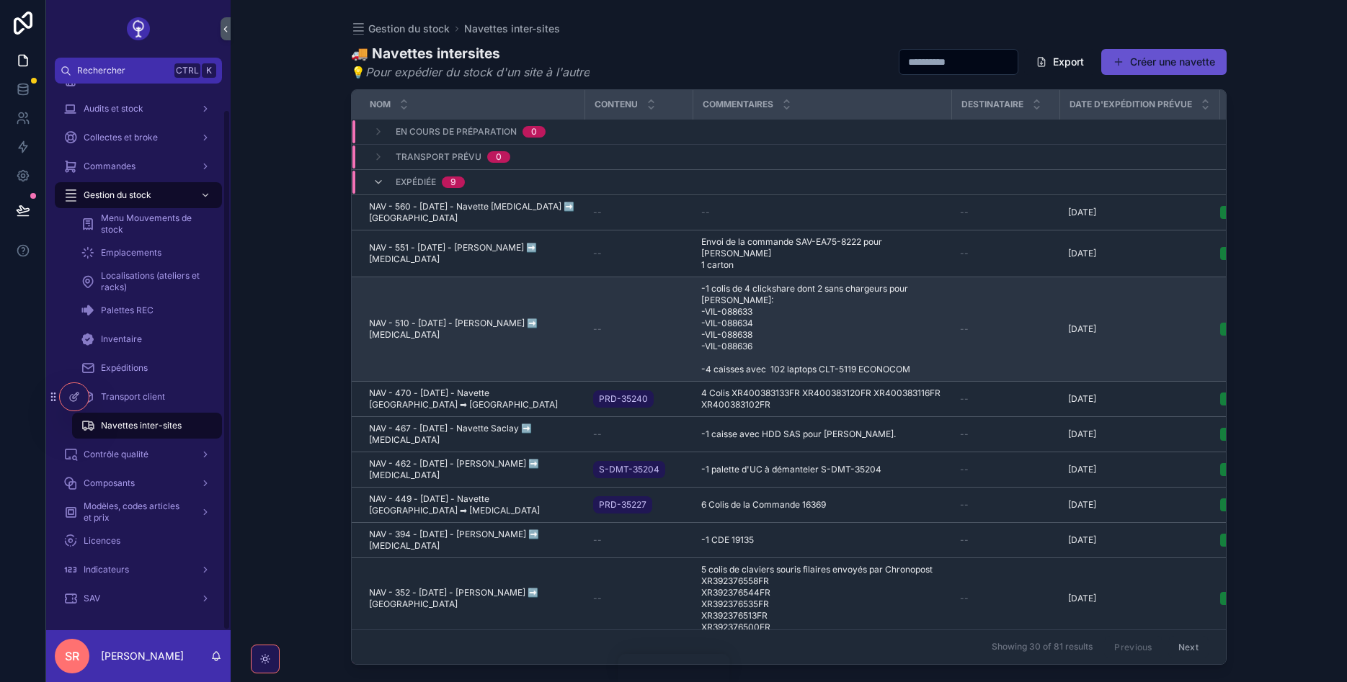
click at [509, 318] on span "NAV - 510 - 22/08/2025 - Navette Saclay ➡️ Cap 18" at bounding box center [472, 329] width 207 height 23
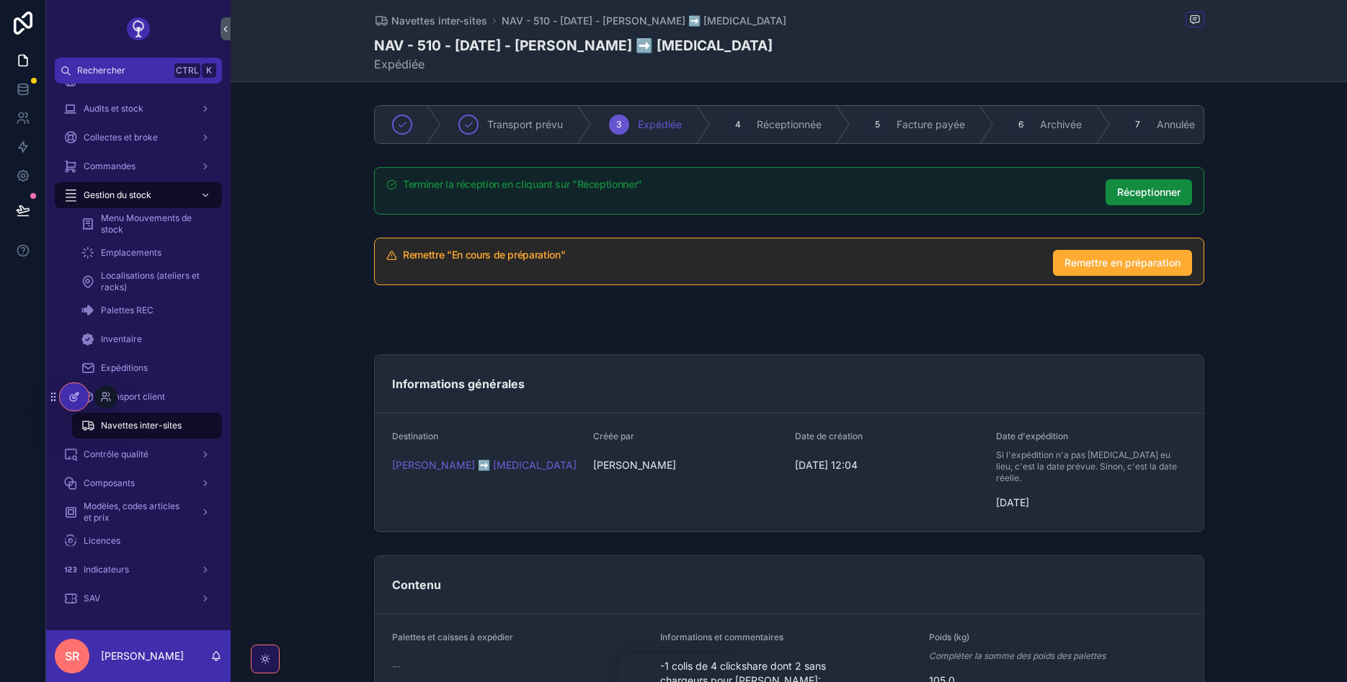
click at [82, 396] on div at bounding box center [74, 396] width 29 height 27
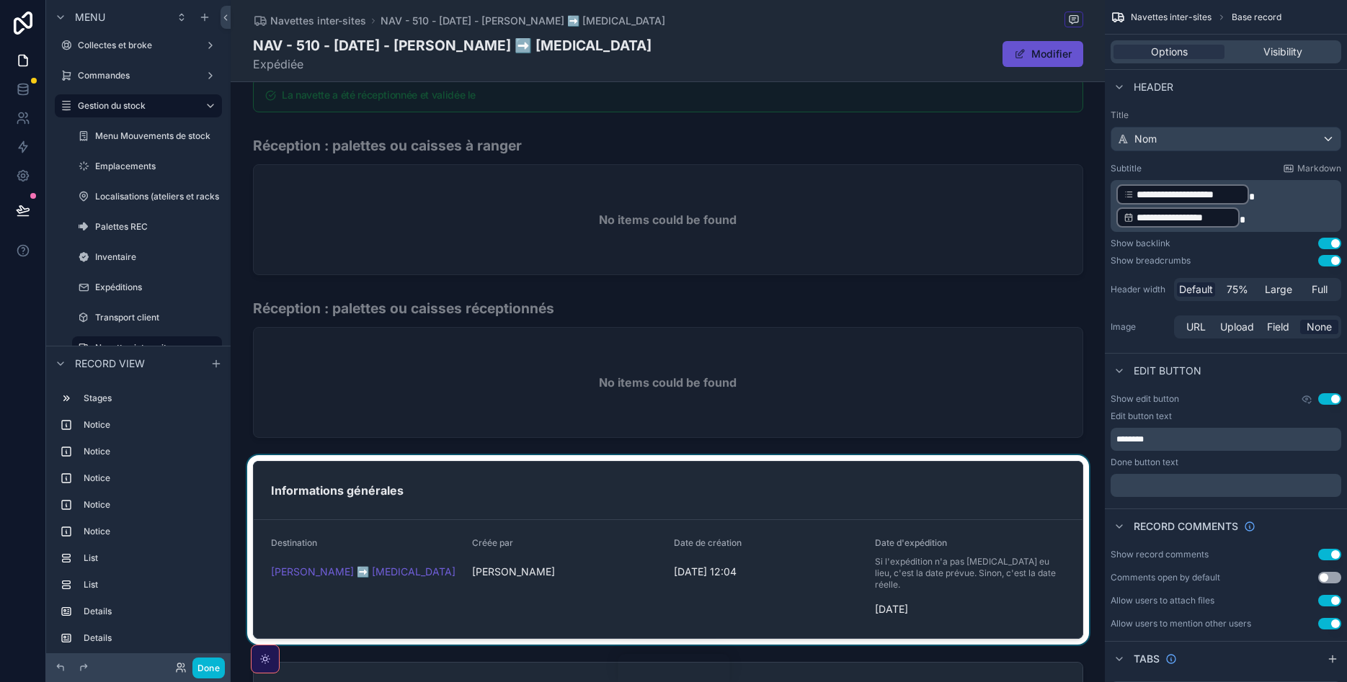
scroll to position [432, 0]
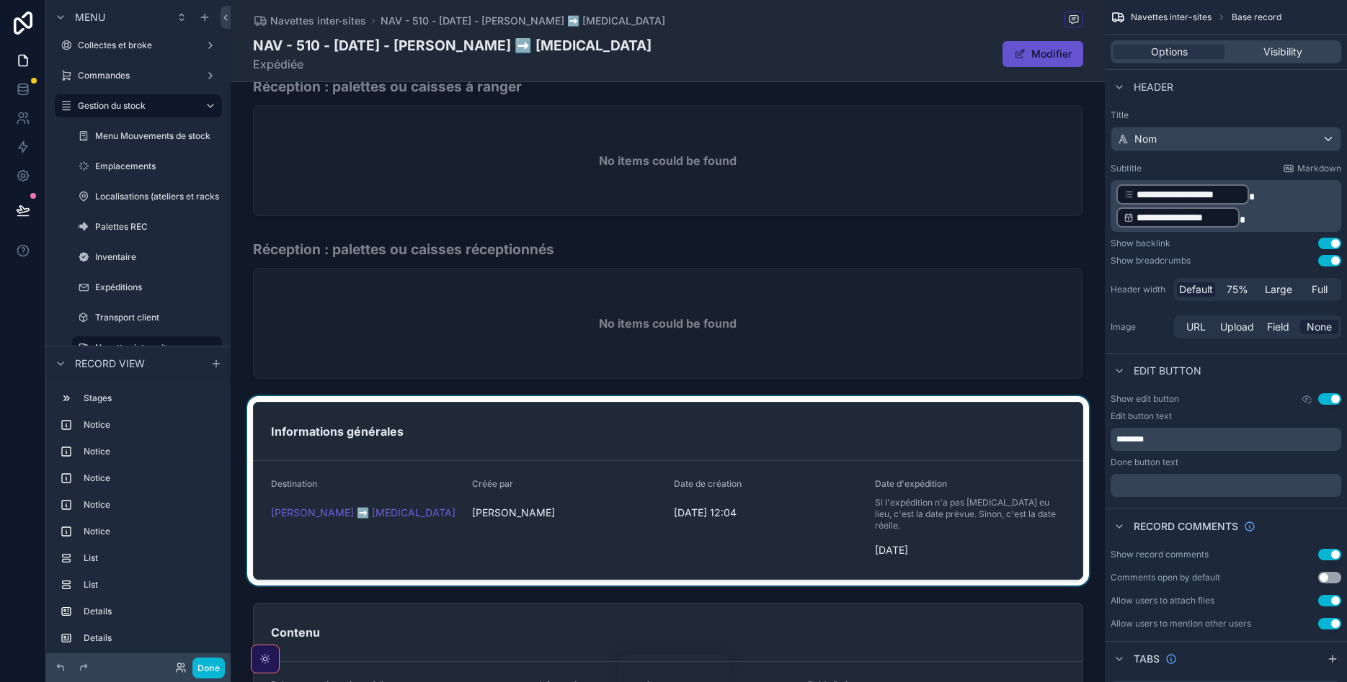
click at [494, 428] on div "scrollable content" at bounding box center [668, 491] width 874 height 190
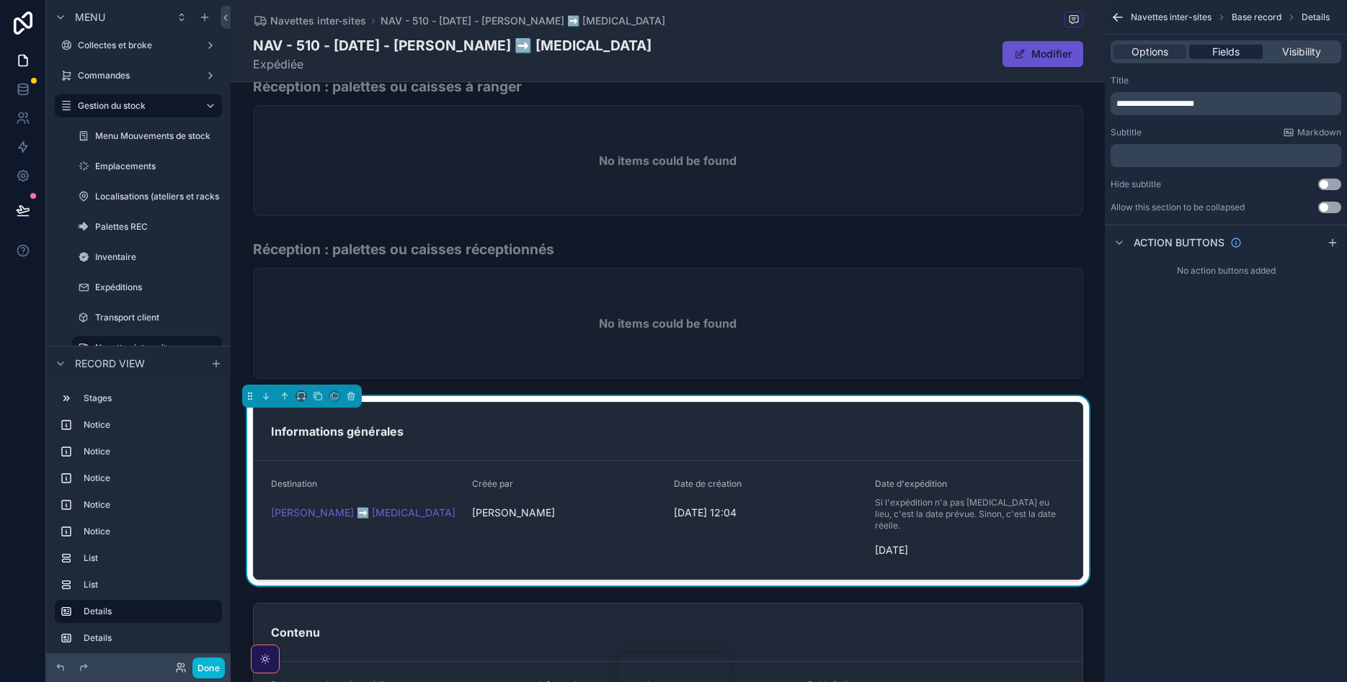
click at [1236, 48] on span "Fields" at bounding box center [1225, 52] width 27 height 14
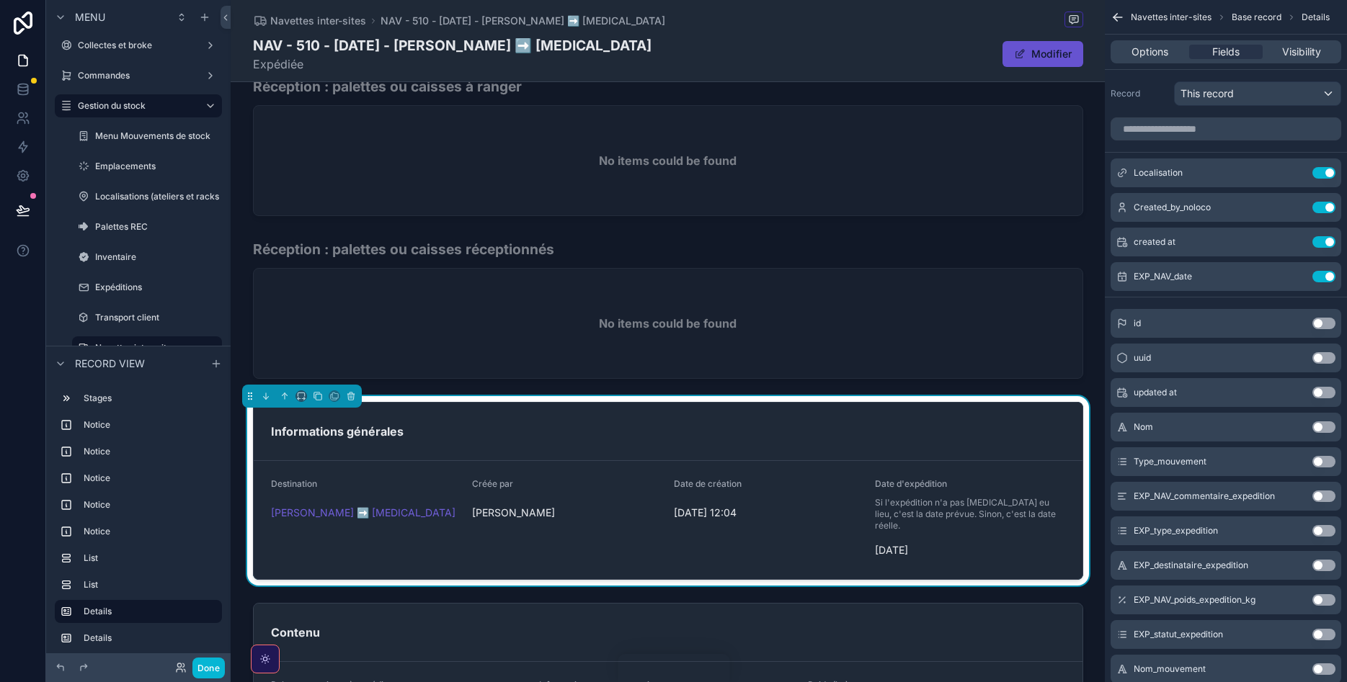
click at [1260, 19] on span "Base record" at bounding box center [1257, 18] width 50 height 12
click at [1167, 51] on span "Options" at bounding box center [1149, 52] width 37 height 14
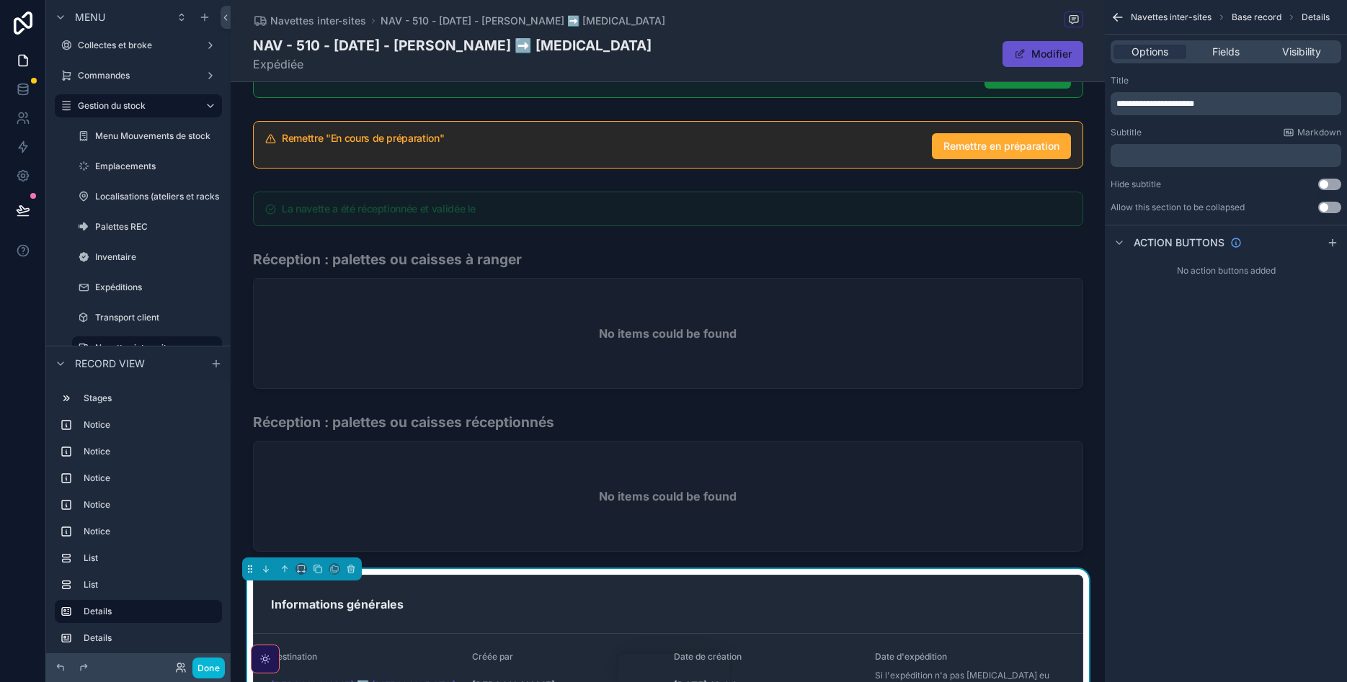
scroll to position [0, 0]
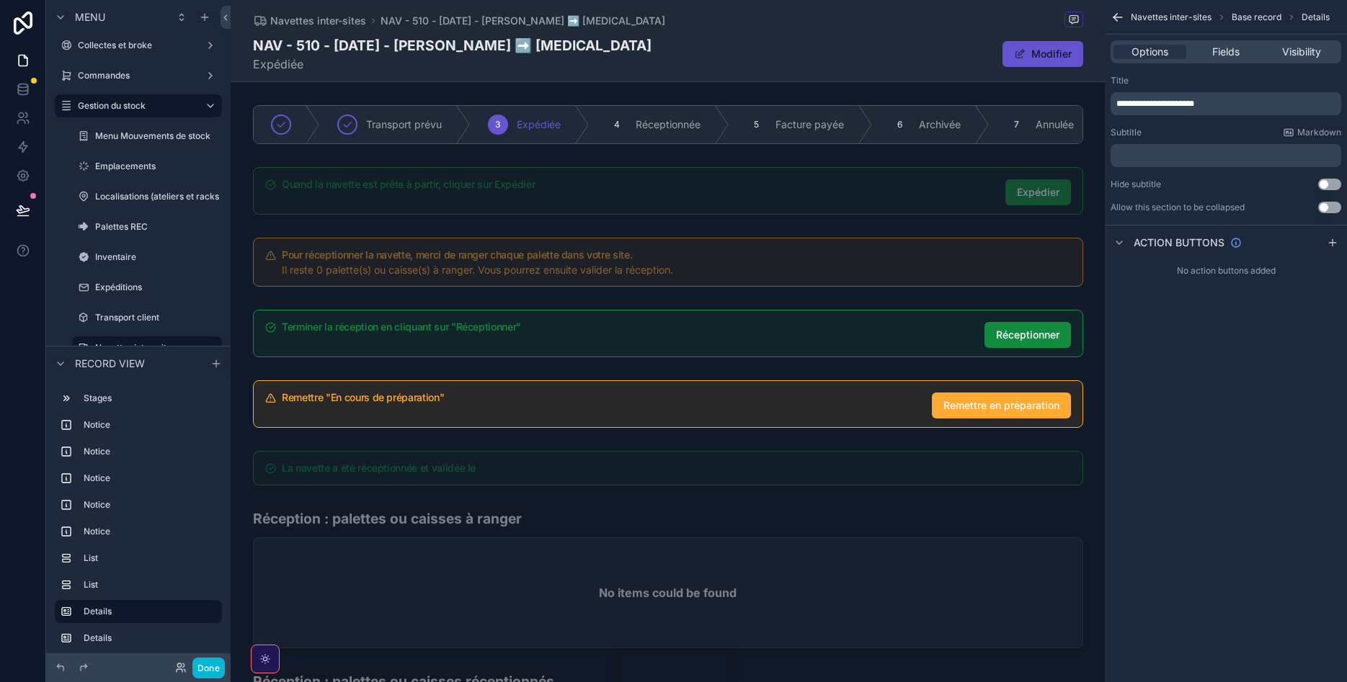
click at [1250, 18] on span "Base record" at bounding box center [1257, 18] width 50 height 12
click at [319, 22] on span "Navettes inter-sites" at bounding box center [318, 21] width 96 height 14
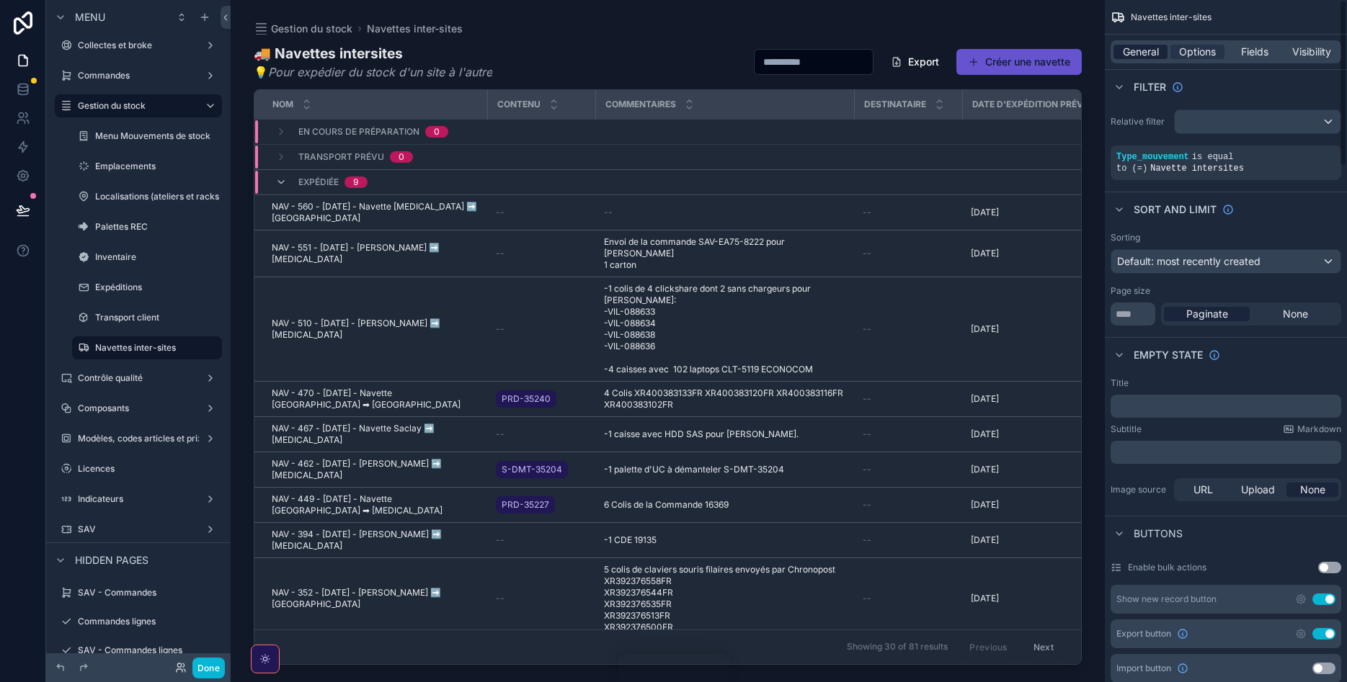
click at [1136, 48] on span "General" at bounding box center [1141, 52] width 36 height 14
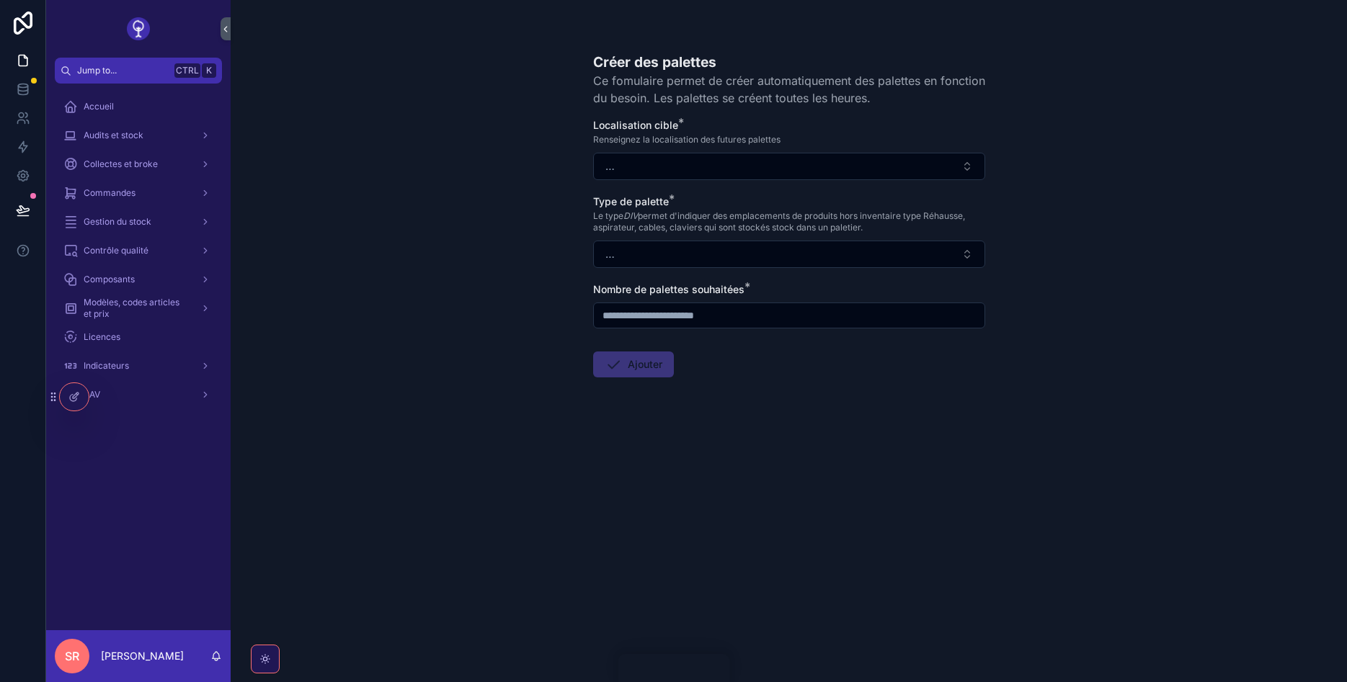
click at [759, 170] on button "…" at bounding box center [789, 166] width 392 height 27
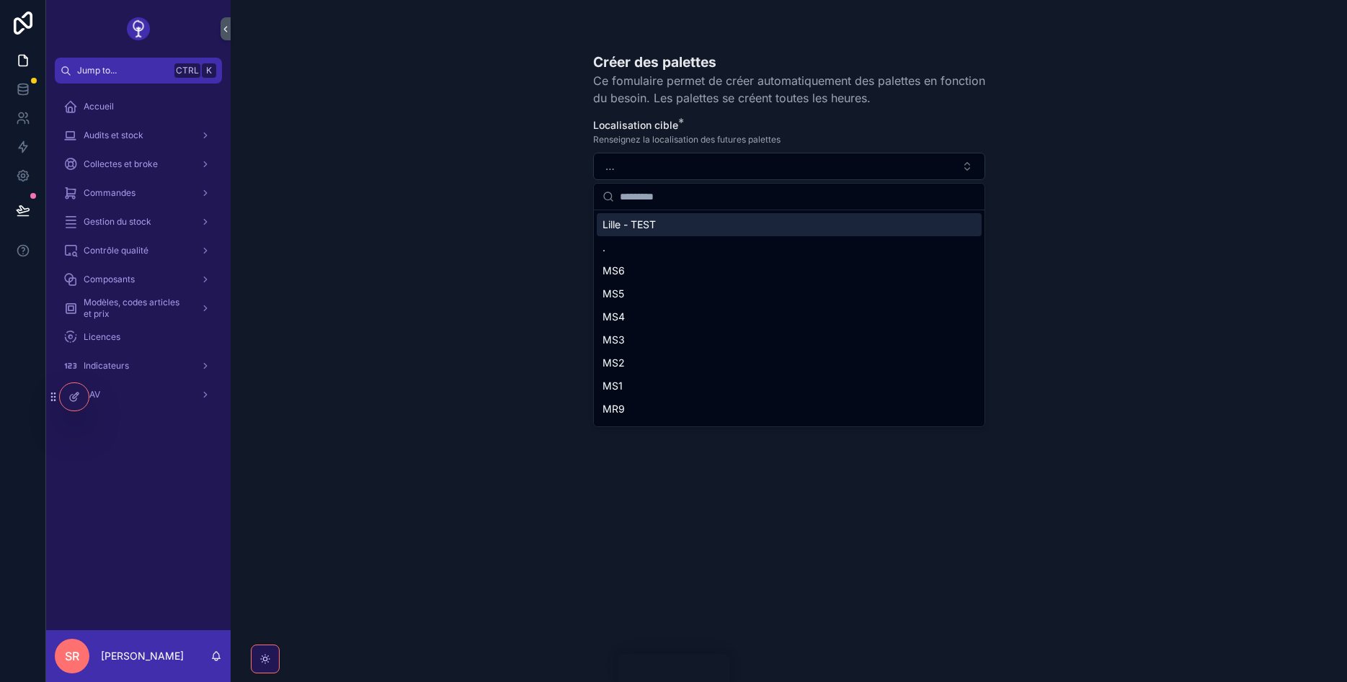
click at [852, 223] on div "Lille - TEST" at bounding box center [789, 224] width 385 height 23
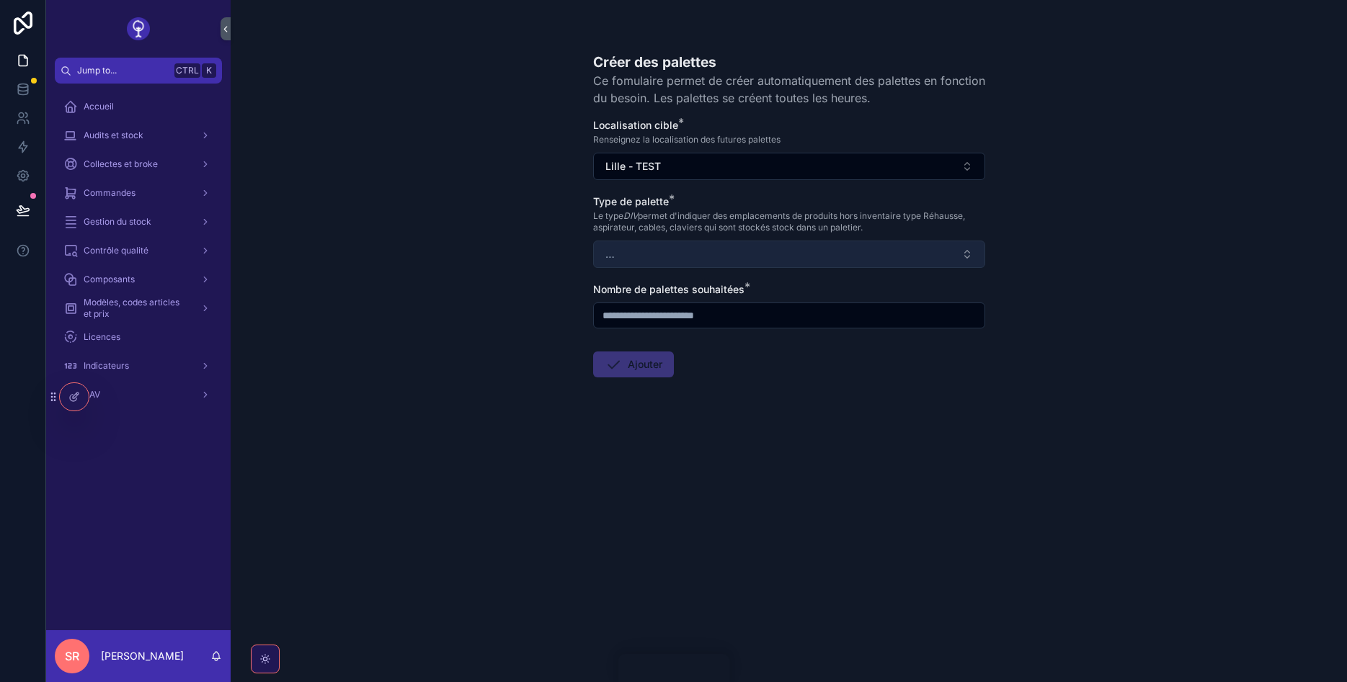
click at [734, 244] on button "…" at bounding box center [789, 254] width 392 height 27
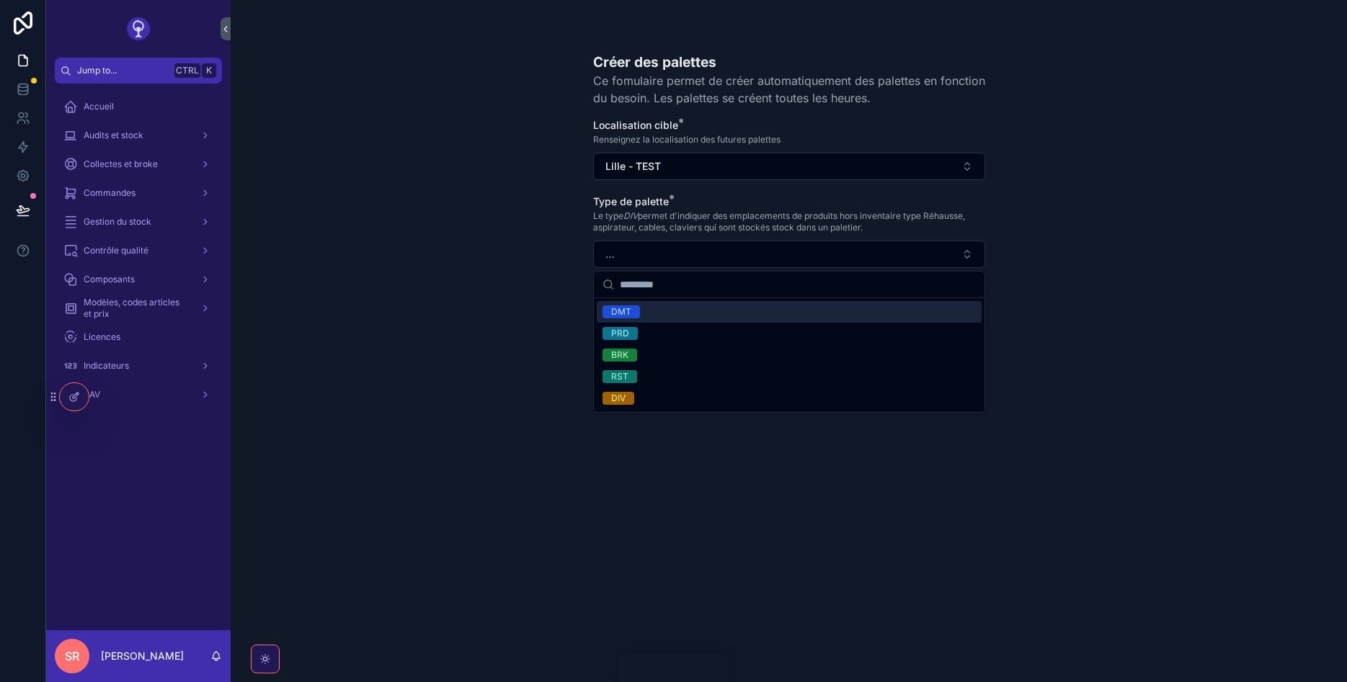
click at [672, 315] on div "DMT" at bounding box center [789, 312] width 385 height 22
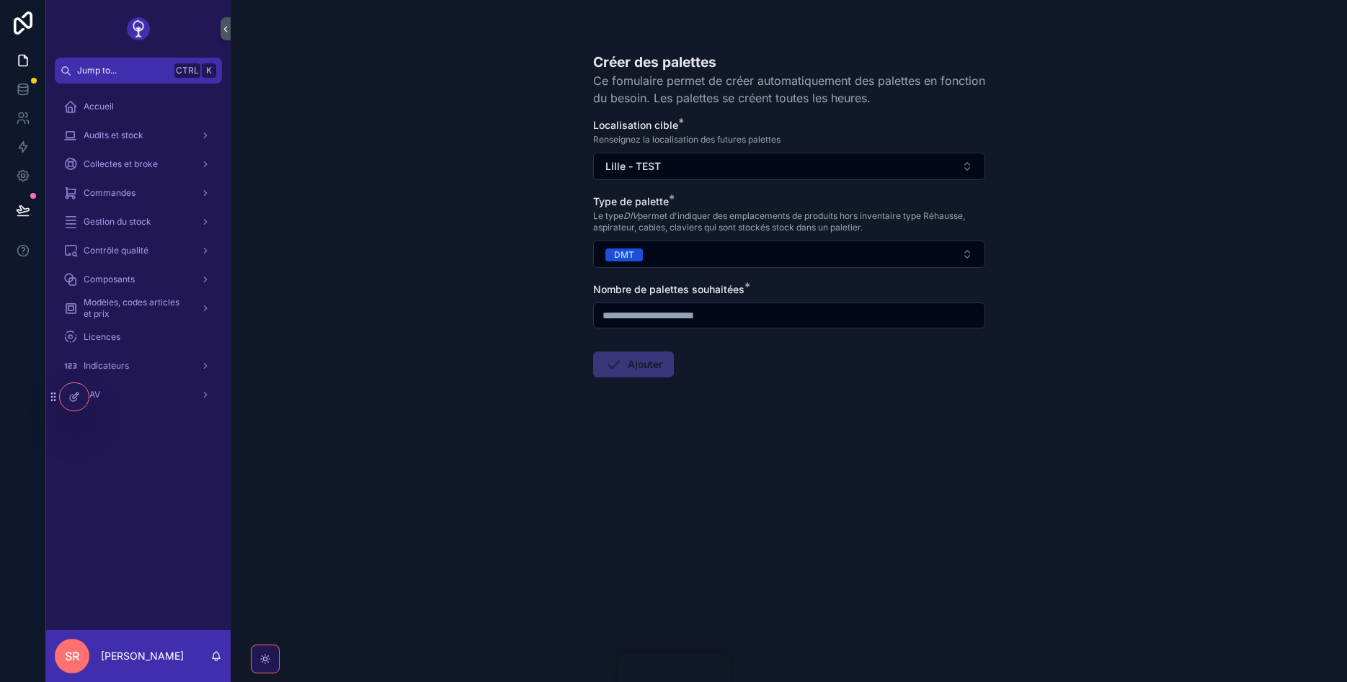
click at [672, 314] on input "scrollable content" at bounding box center [789, 316] width 391 height 20
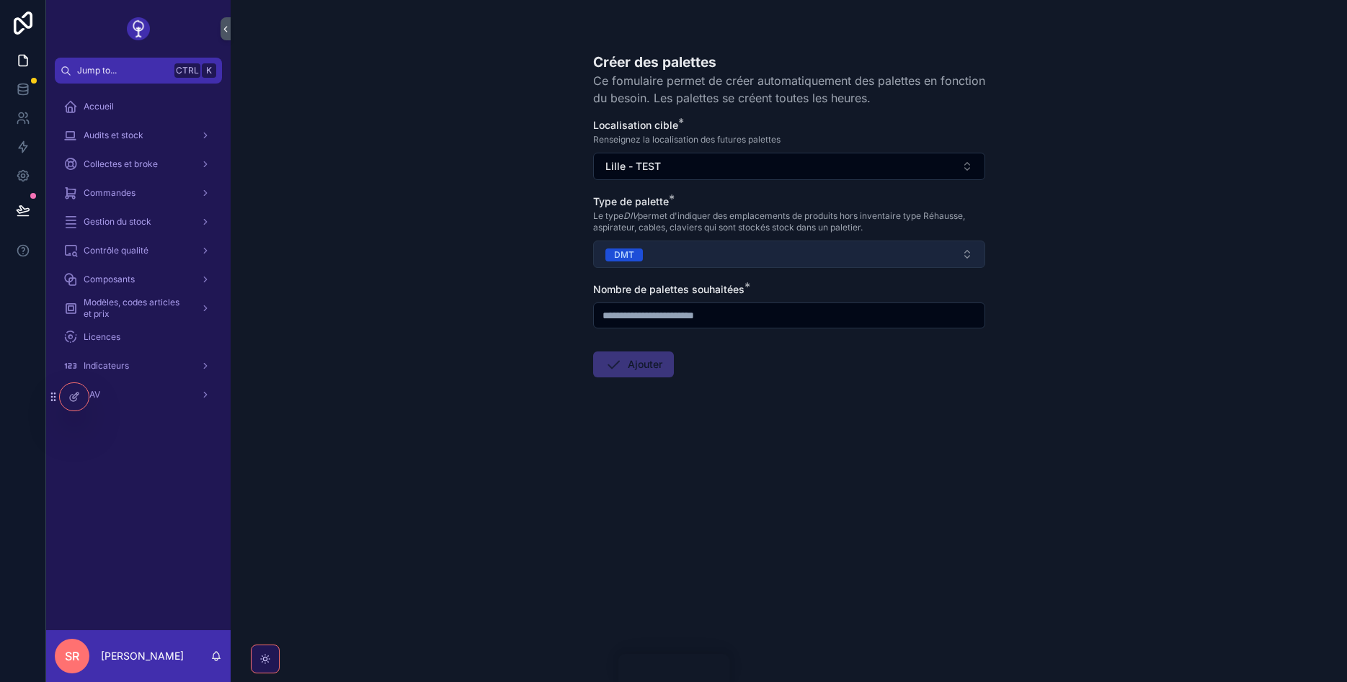
click at [634, 252] on span "DMT" at bounding box center [623, 255] width 37 height 13
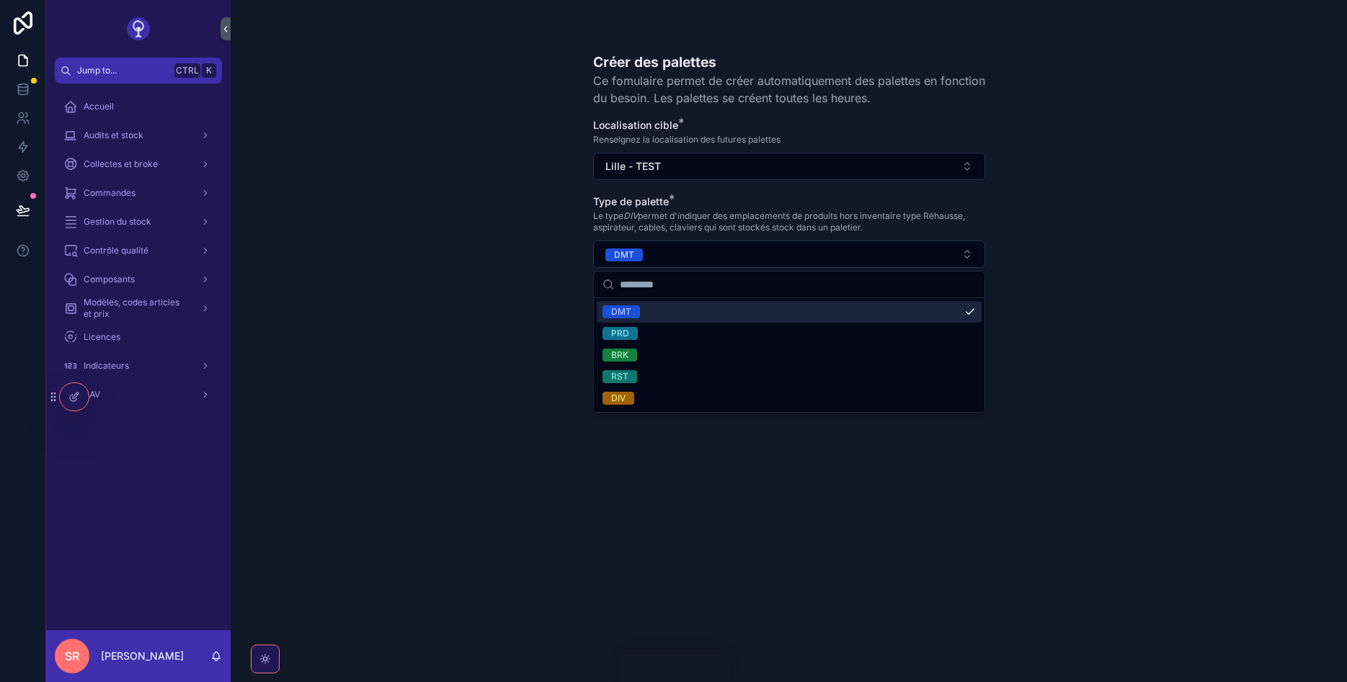
click at [1010, 181] on div "Créer des palettes Ce fomulaire permet de créer automatiquement des palettes en…" at bounding box center [789, 341] width 1116 height 682
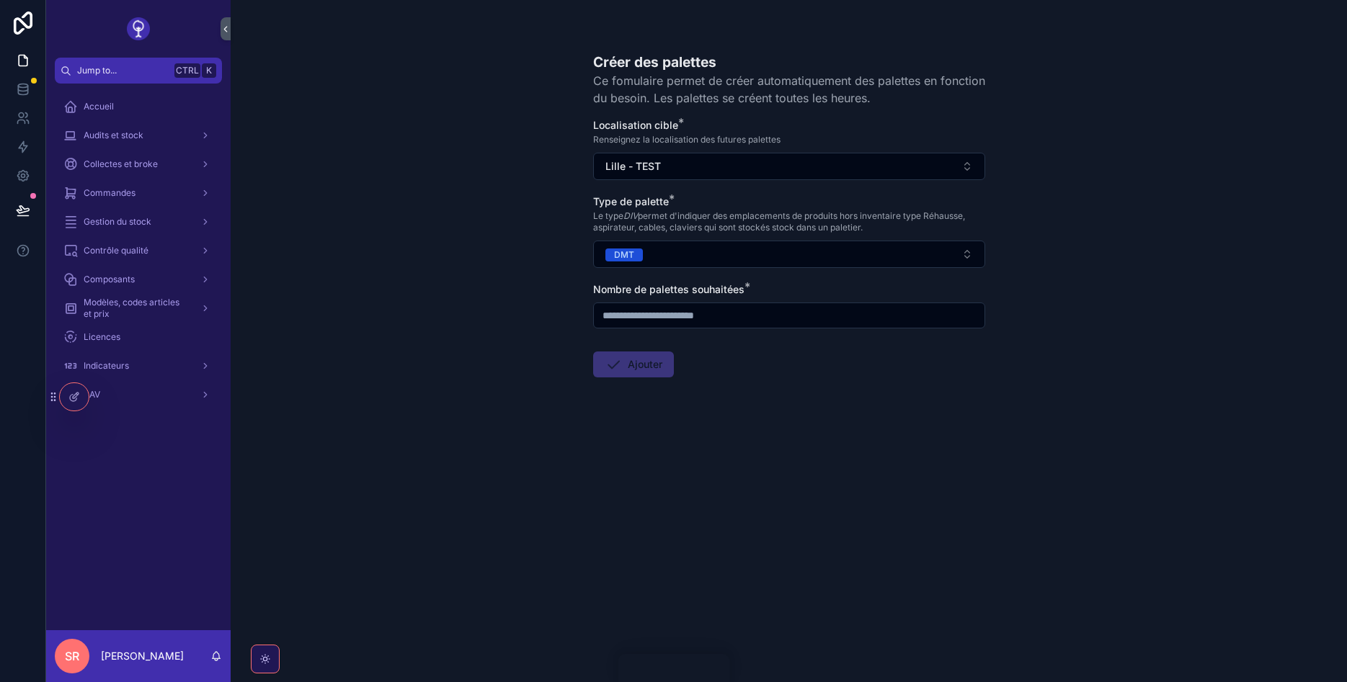
click at [804, 313] on input "scrollable content" at bounding box center [789, 316] width 391 height 20
type input "*"
click at [634, 360] on button "Ajouter" at bounding box center [633, 365] width 81 height 26
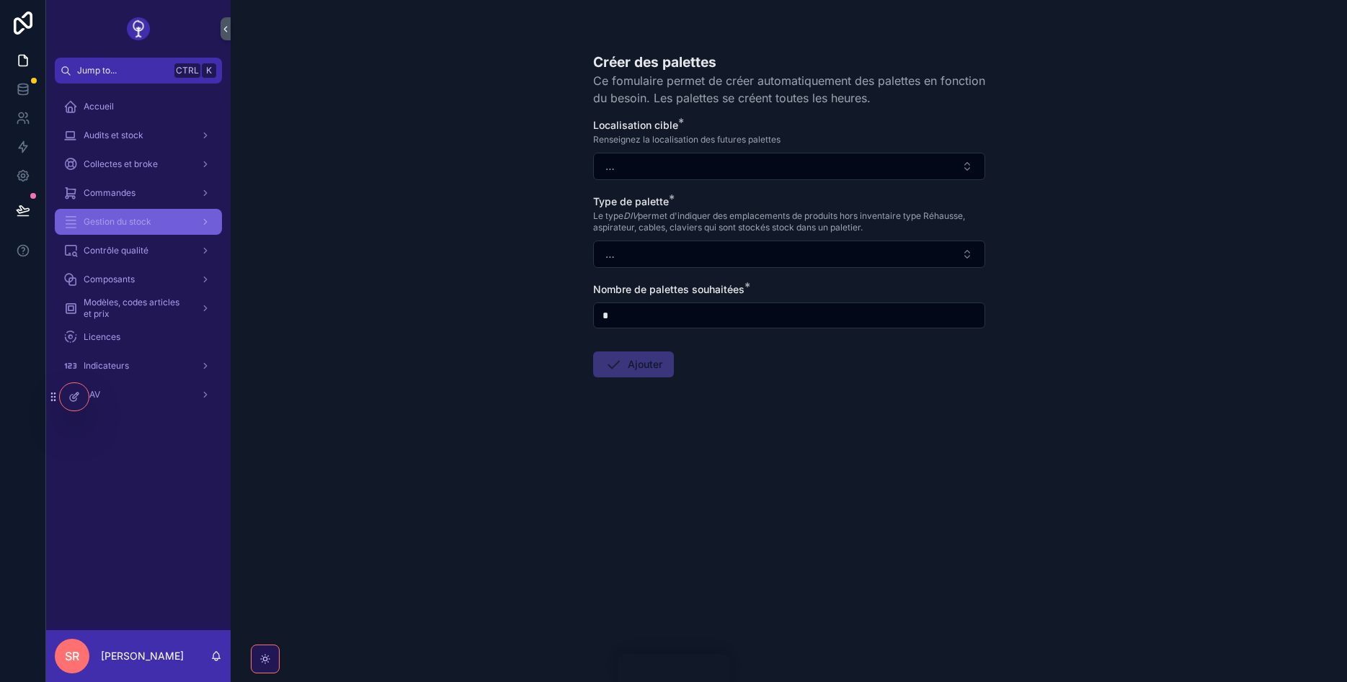
click at [124, 227] on span "Gestion du stock" at bounding box center [118, 222] width 68 height 12
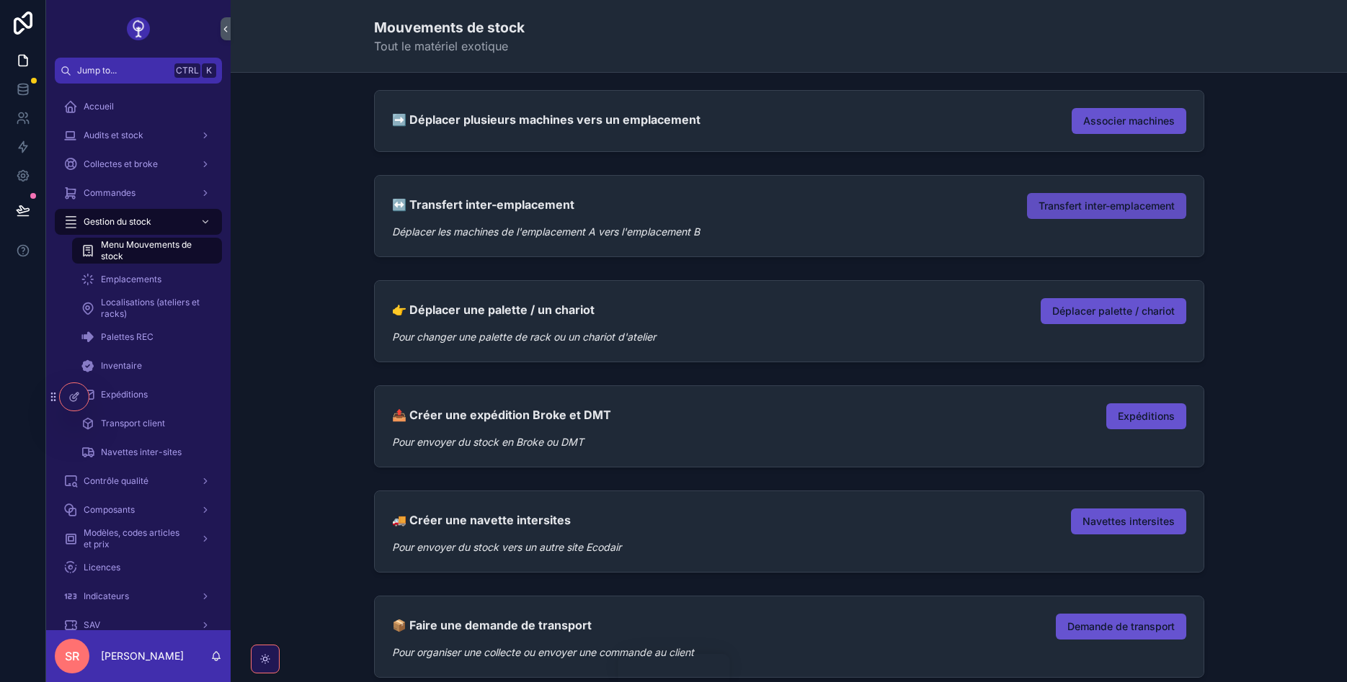
click at [1038, 208] on span "Transfert inter-emplacement" at bounding box center [1106, 206] width 136 height 14
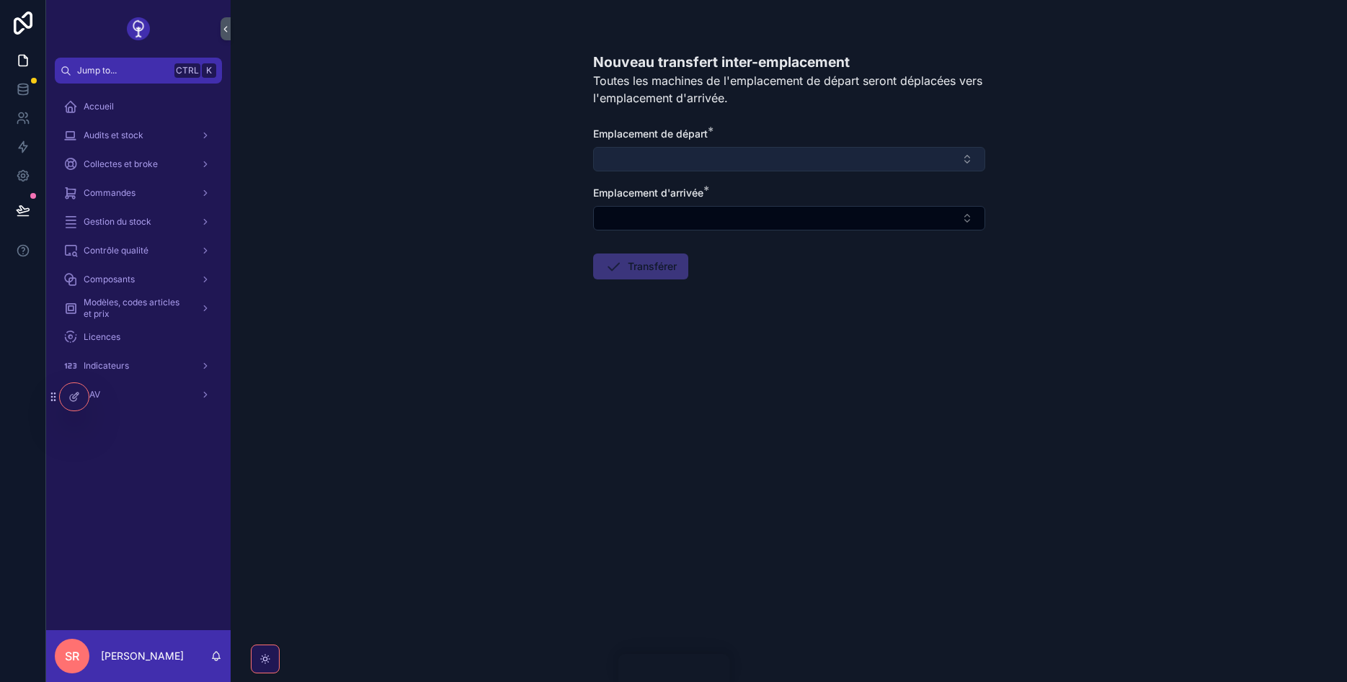
click at [799, 157] on button "Select Button" at bounding box center [789, 159] width 392 height 25
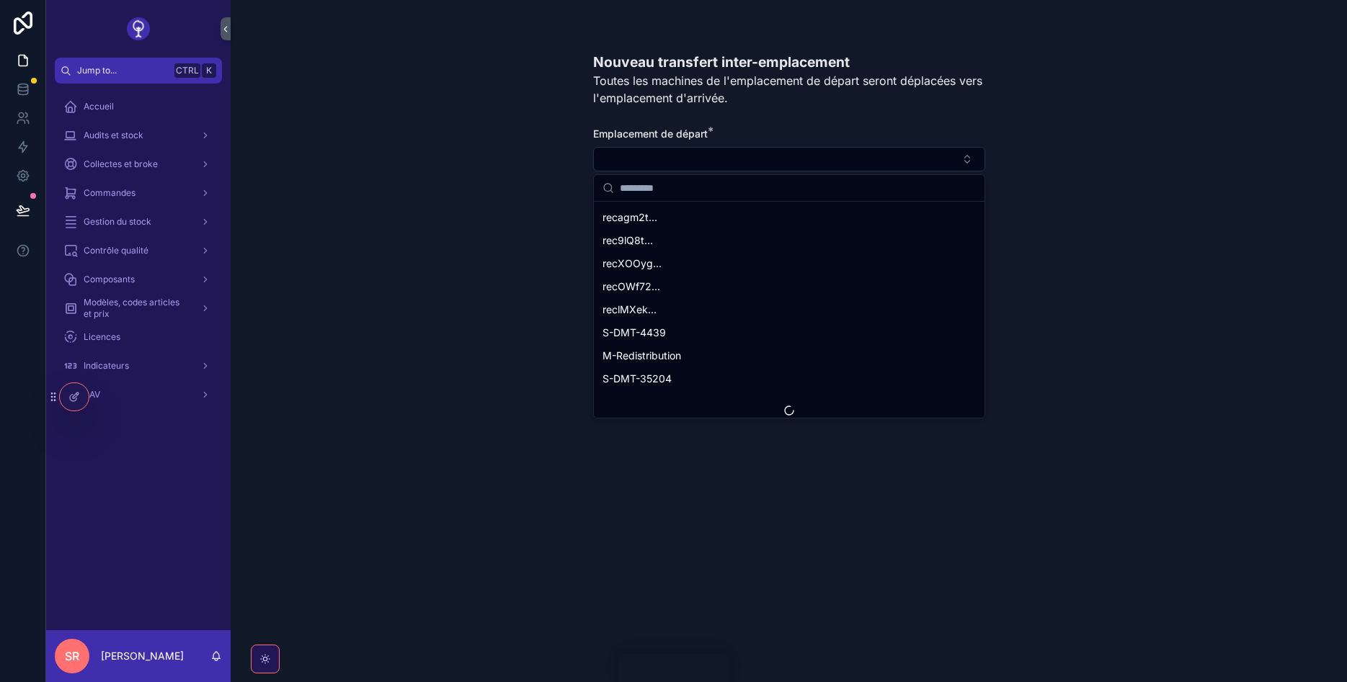
scroll to position [2130, 0]
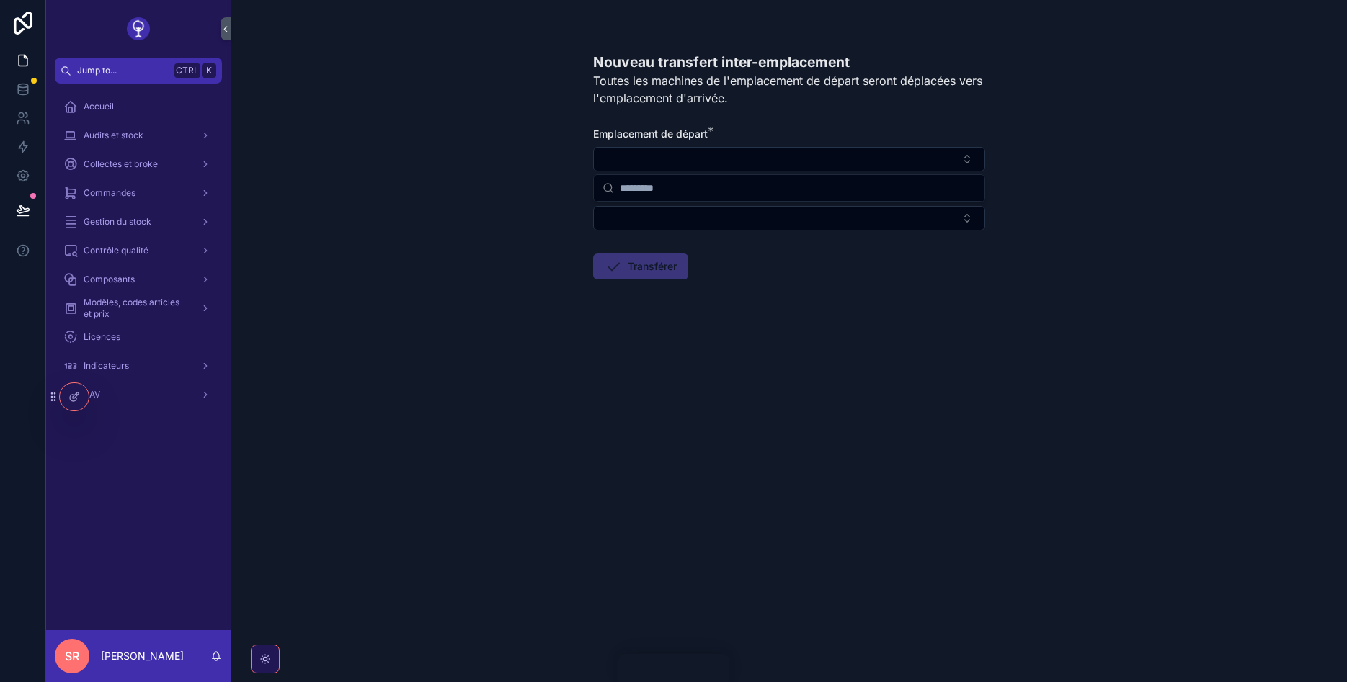
click at [392, 333] on div "Nouveau transfert inter-emplacement Toutes les machines de l'emplacement de dép…" at bounding box center [789, 341] width 1116 height 682
click at [226, 30] on icon "scrollable content" at bounding box center [226, 29] width 10 height 11
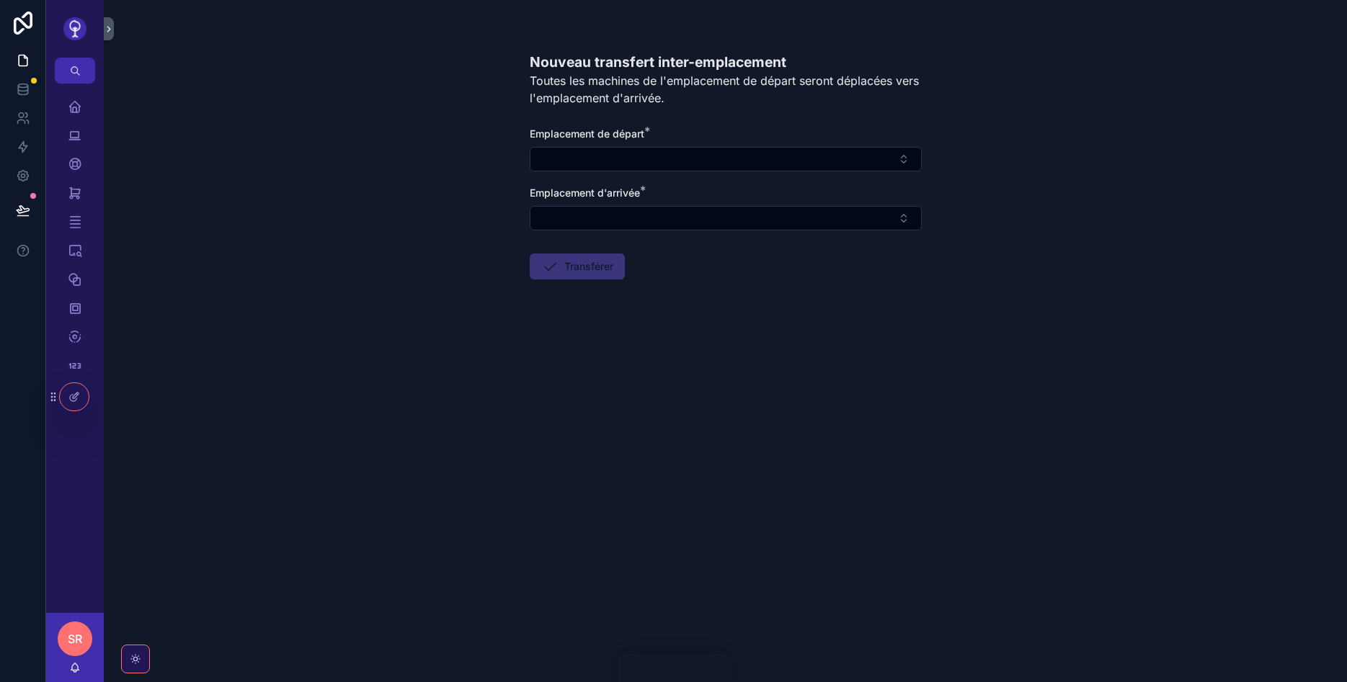
click at [226, 30] on div "Nouveau transfert inter-emplacement Toutes les machines de l'emplacement de dép…" at bounding box center [725, 341] width 1243 height 682
click at [117, 30] on div "Nouveau transfert inter-emplacement Toutes les machines de l'emplacement de dép…" at bounding box center [725, 341] width 1243 height 682
click at [116, 30] on div "Nouveau transfert inter-emplacement Toutes les machines de l'emplacement de dép…" at bounding box center [725, 341] width 1243 height 682
click at [110, 30] on icon "scrollable content" at bounding box center [108, 29] width 3 height 5
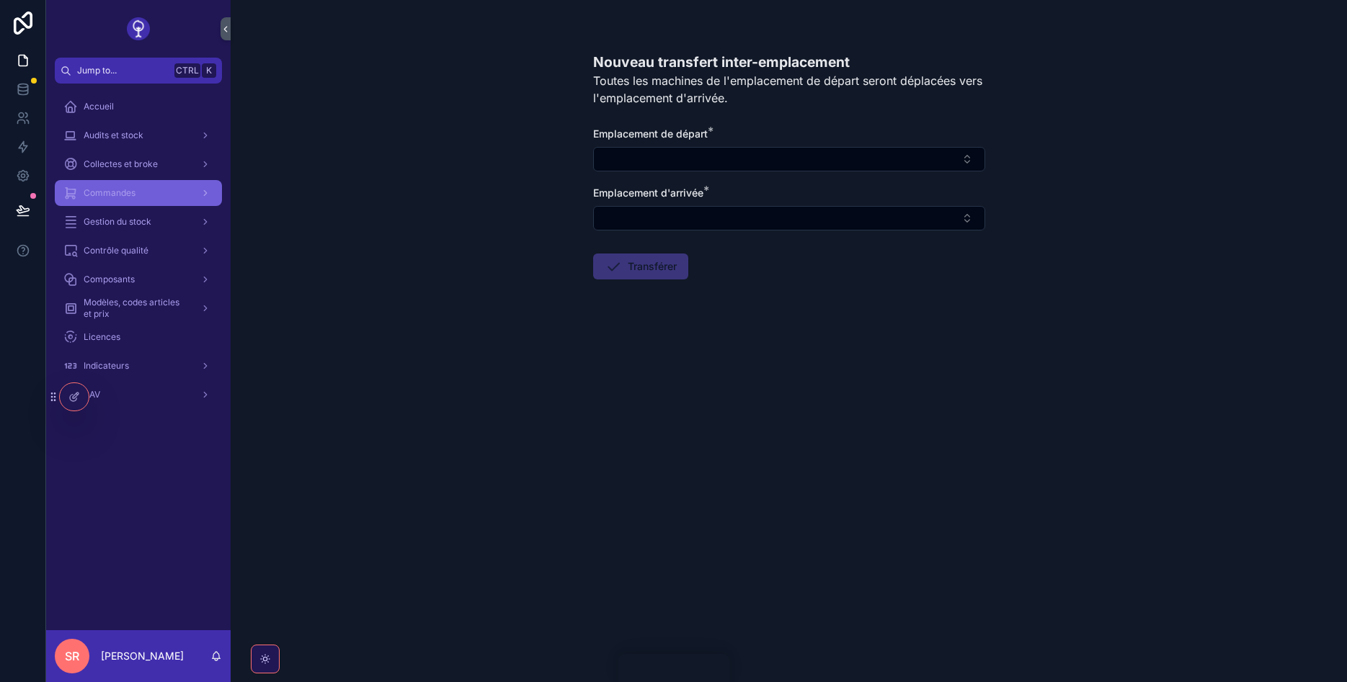
click at [120, 191] on span "Commandes" at bounding box center [110, 193] width 52 height 12
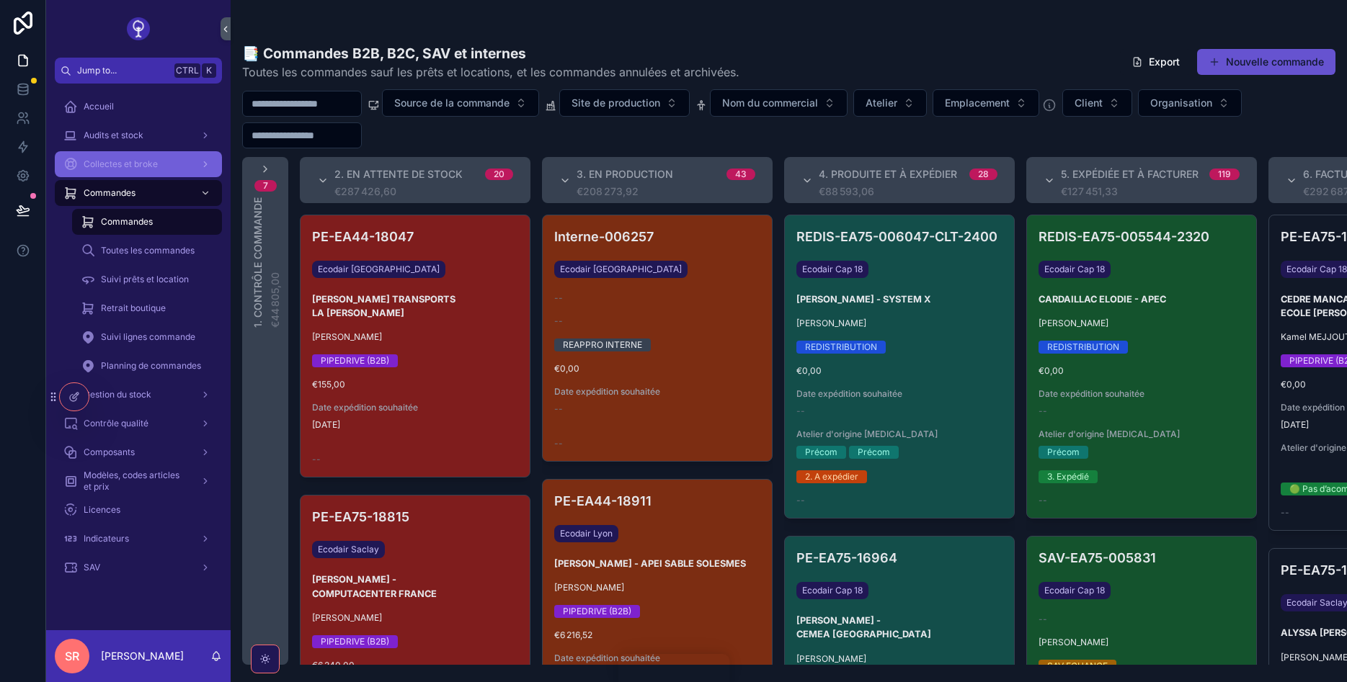
click at [128, 168] on span "Collectes et broke" at bounding box center [121, 165] width 74 height 12
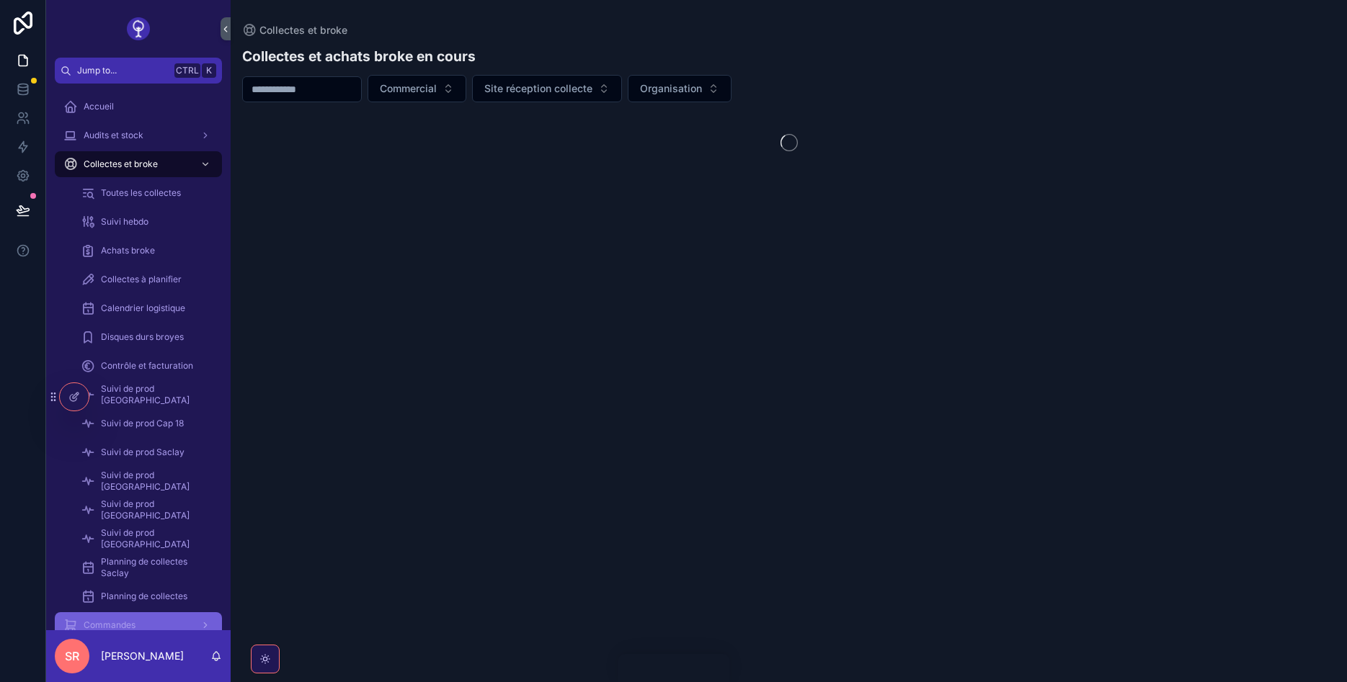
click at [121, 156] on div "Collectes et broke" at bounding box center [138, 164] width 150 height 23
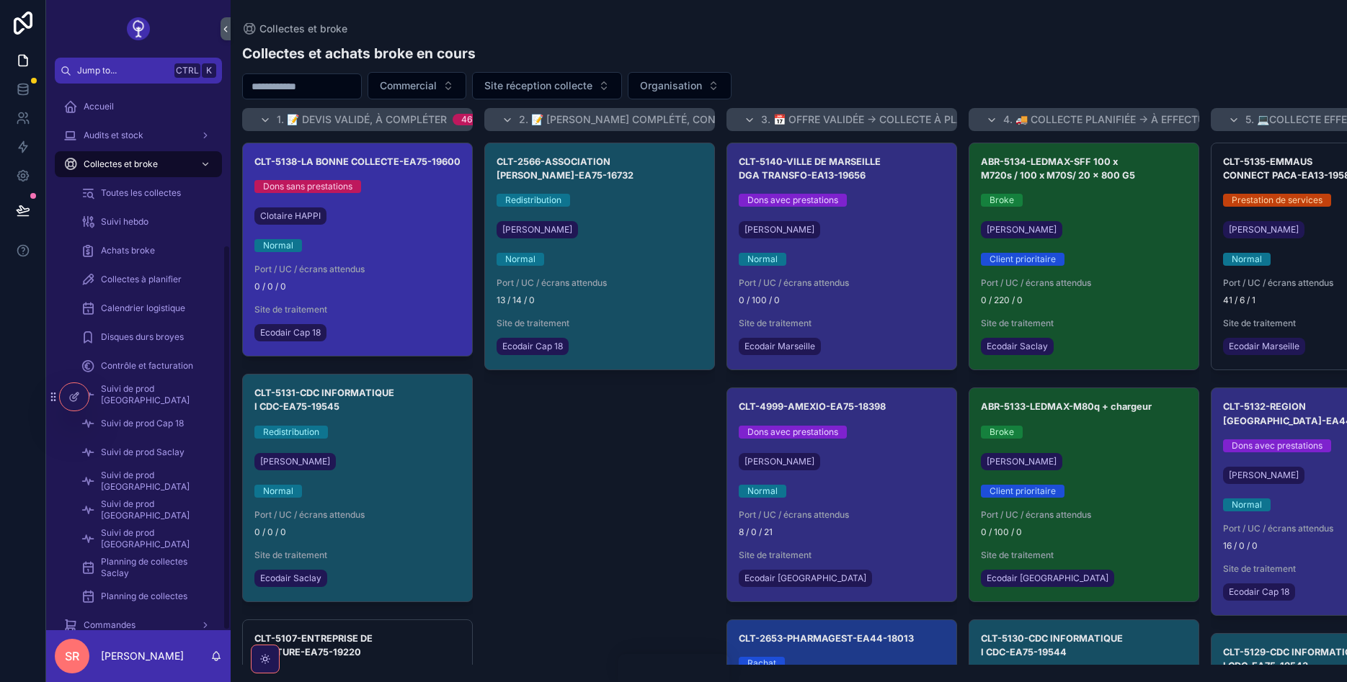
scroll to position [228, 0]
